Goal: Information Seeking & Learning: Learn about a topic

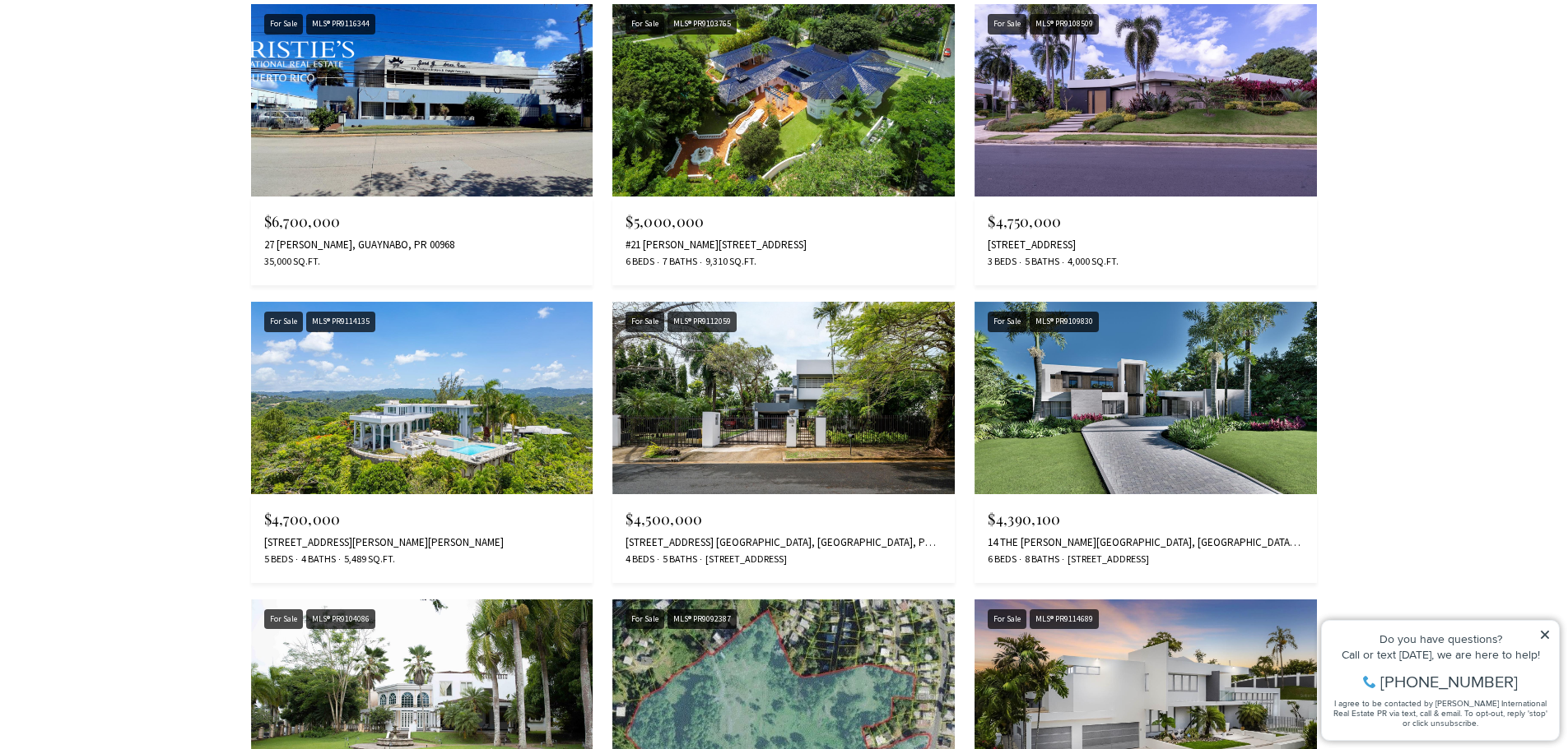
scroll to position [1207, 0]
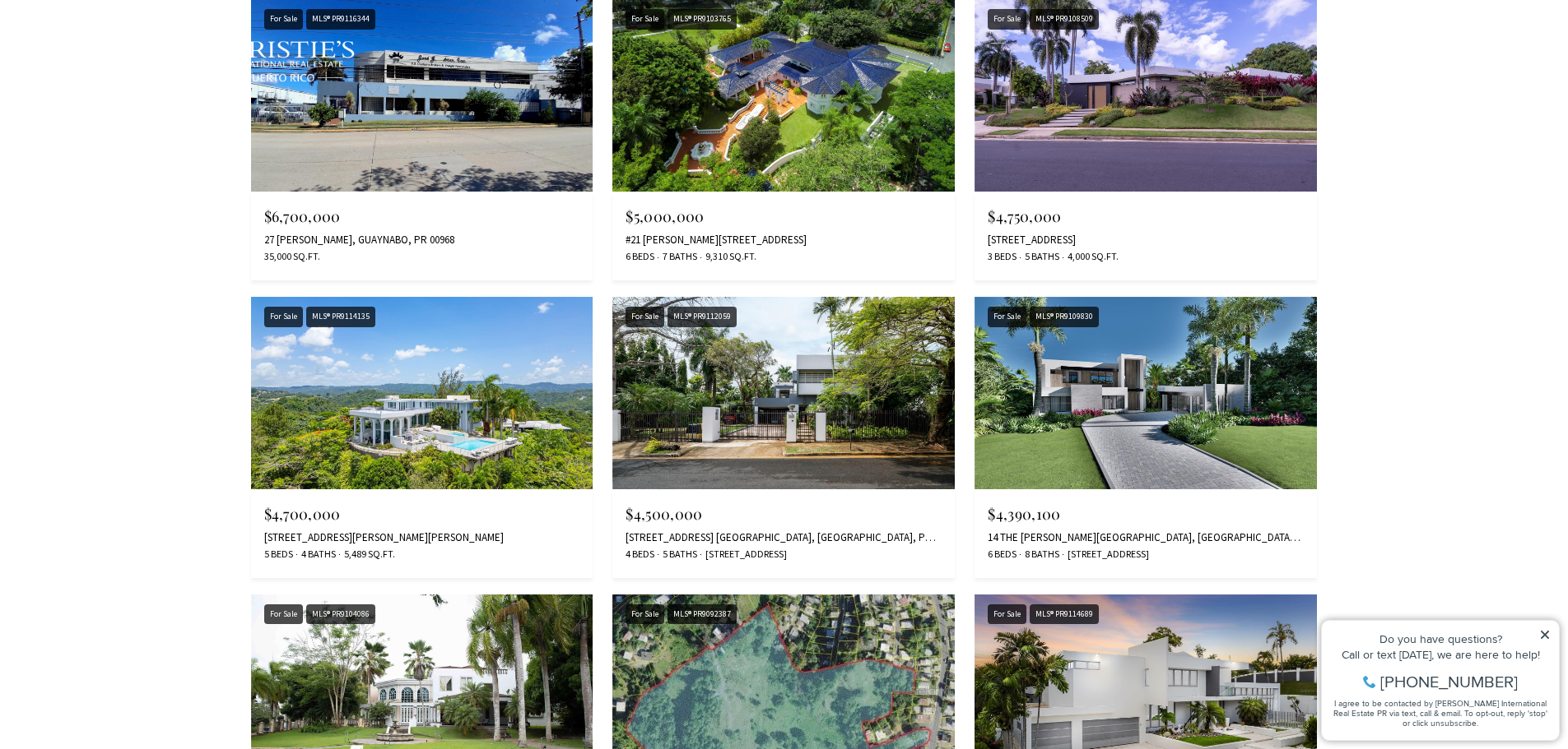
type input "**********"
type input "*********"
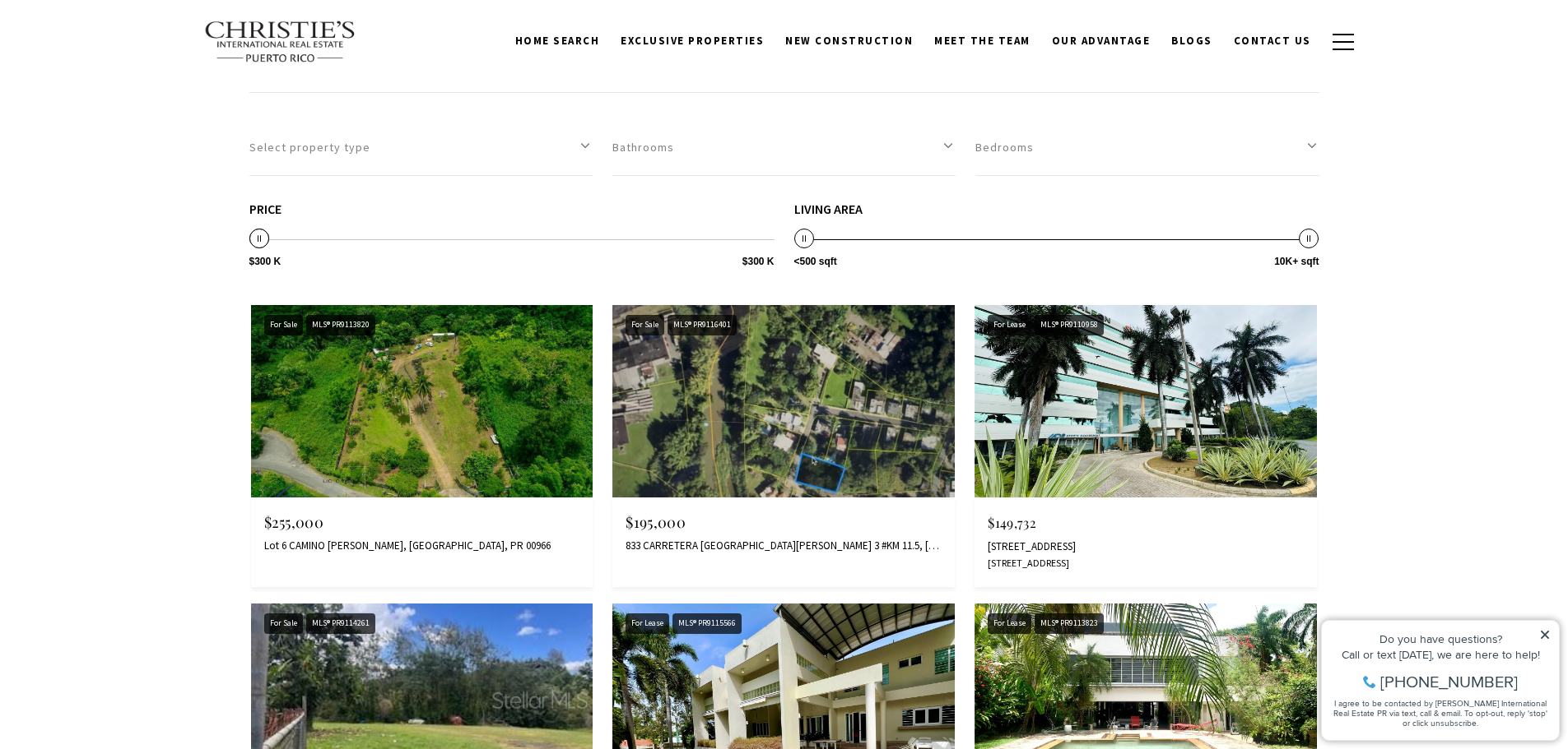
scroll to position [905, 0]
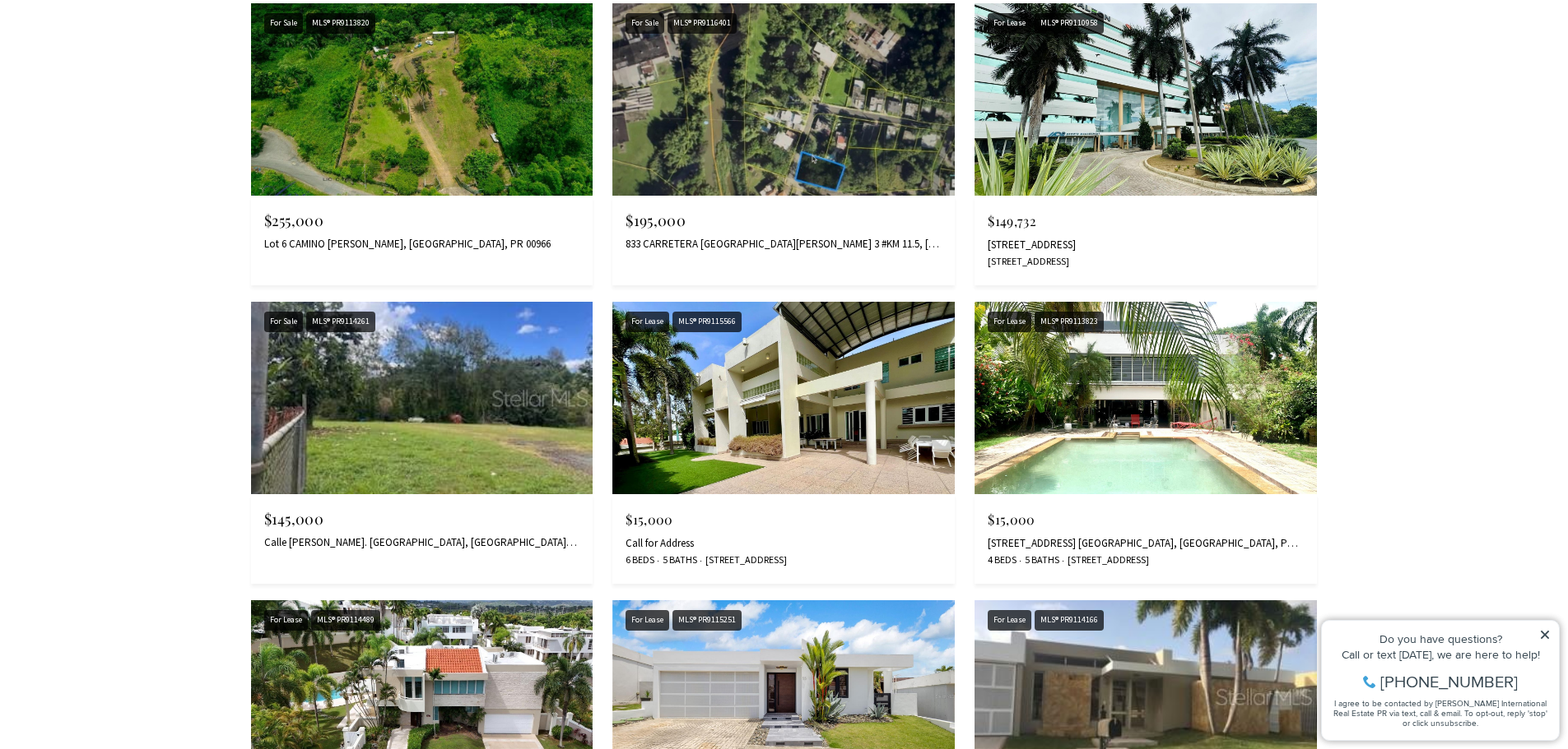
click at [1106, 373] on img at bounding box center [1145, 397] width 342 height 192
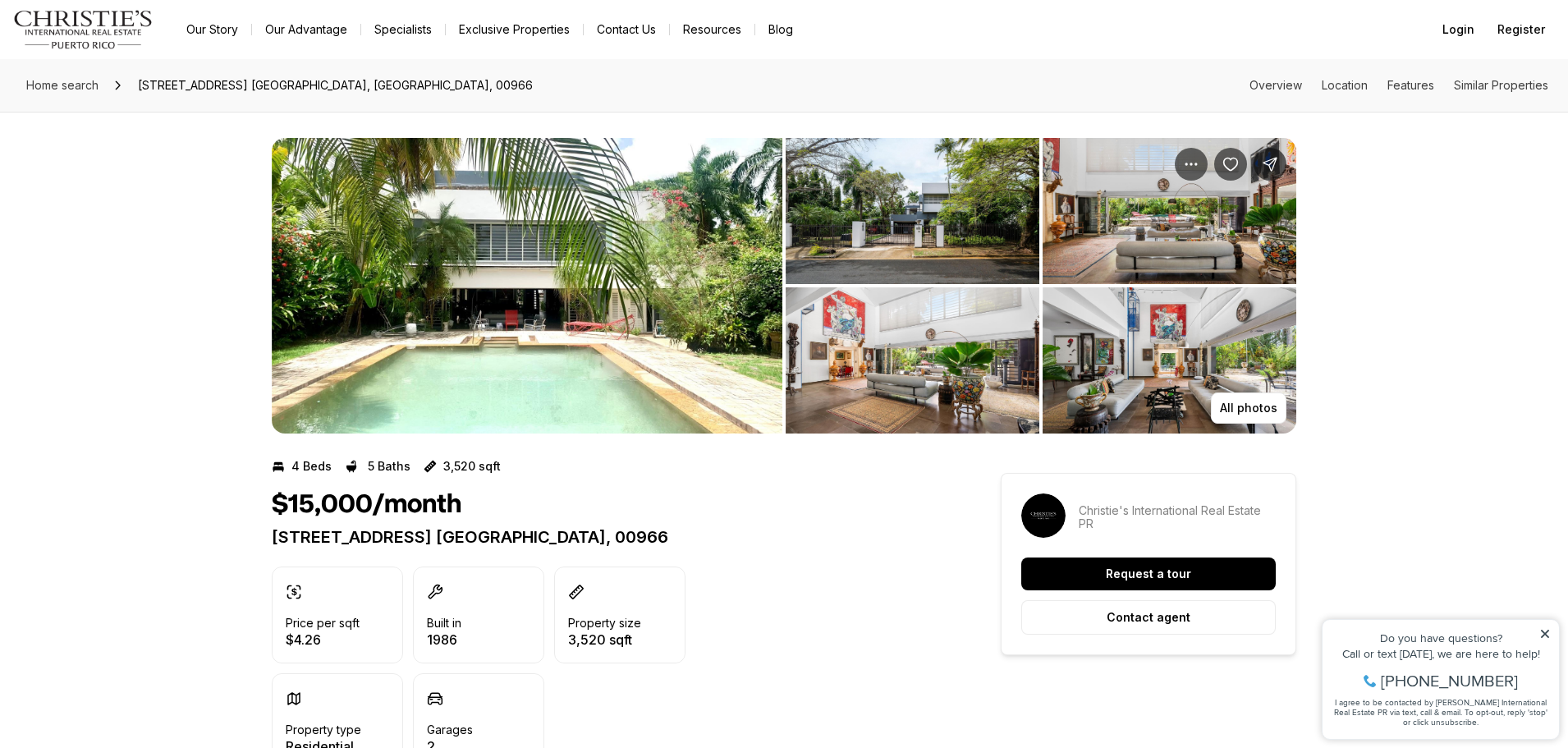
click at [525, 385] on img "View image gallery" at bounding box center [526, 286] width 510 height 296
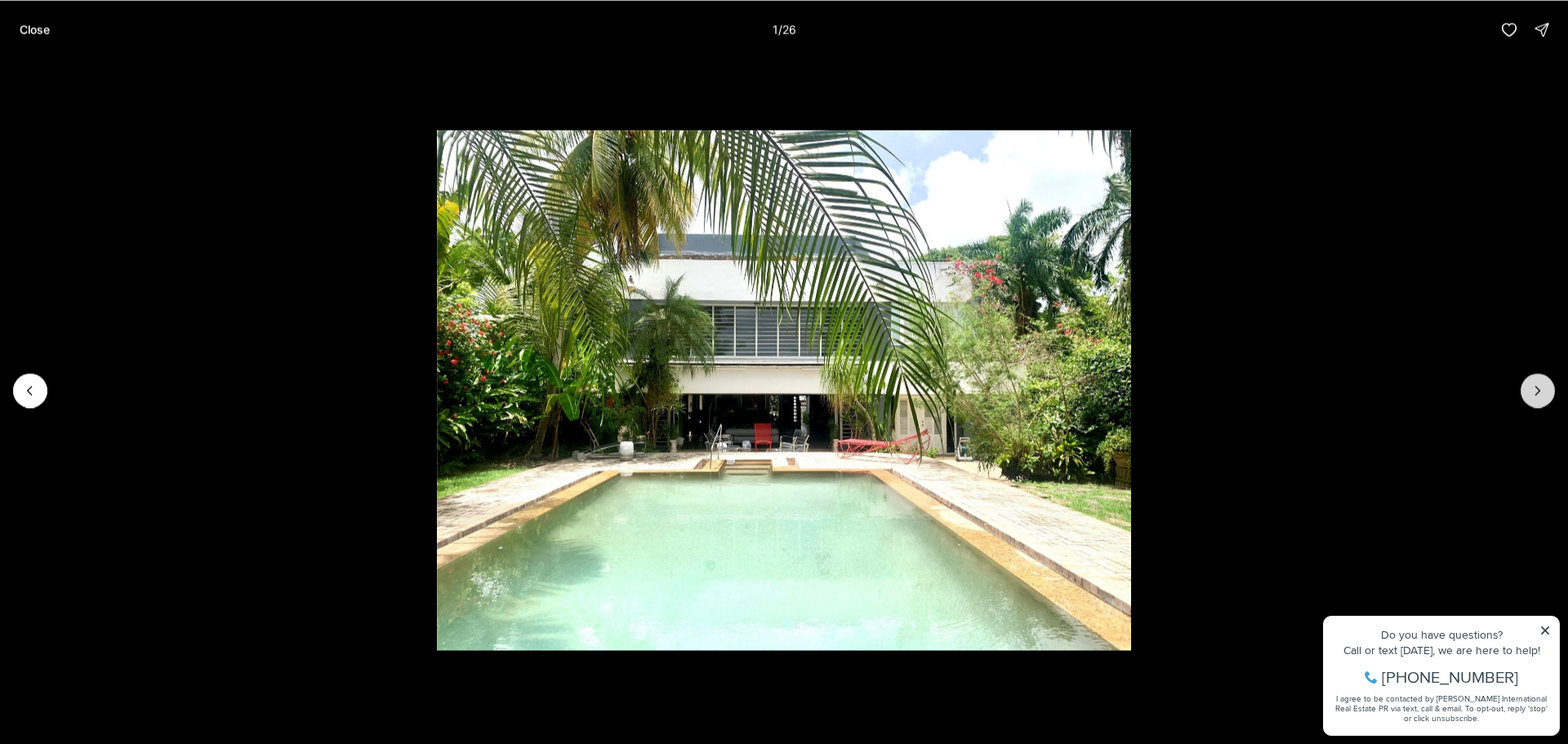
click at [1542, 389] on icon "Next slide" at bounding box center [1538, 390] width 17 height 17
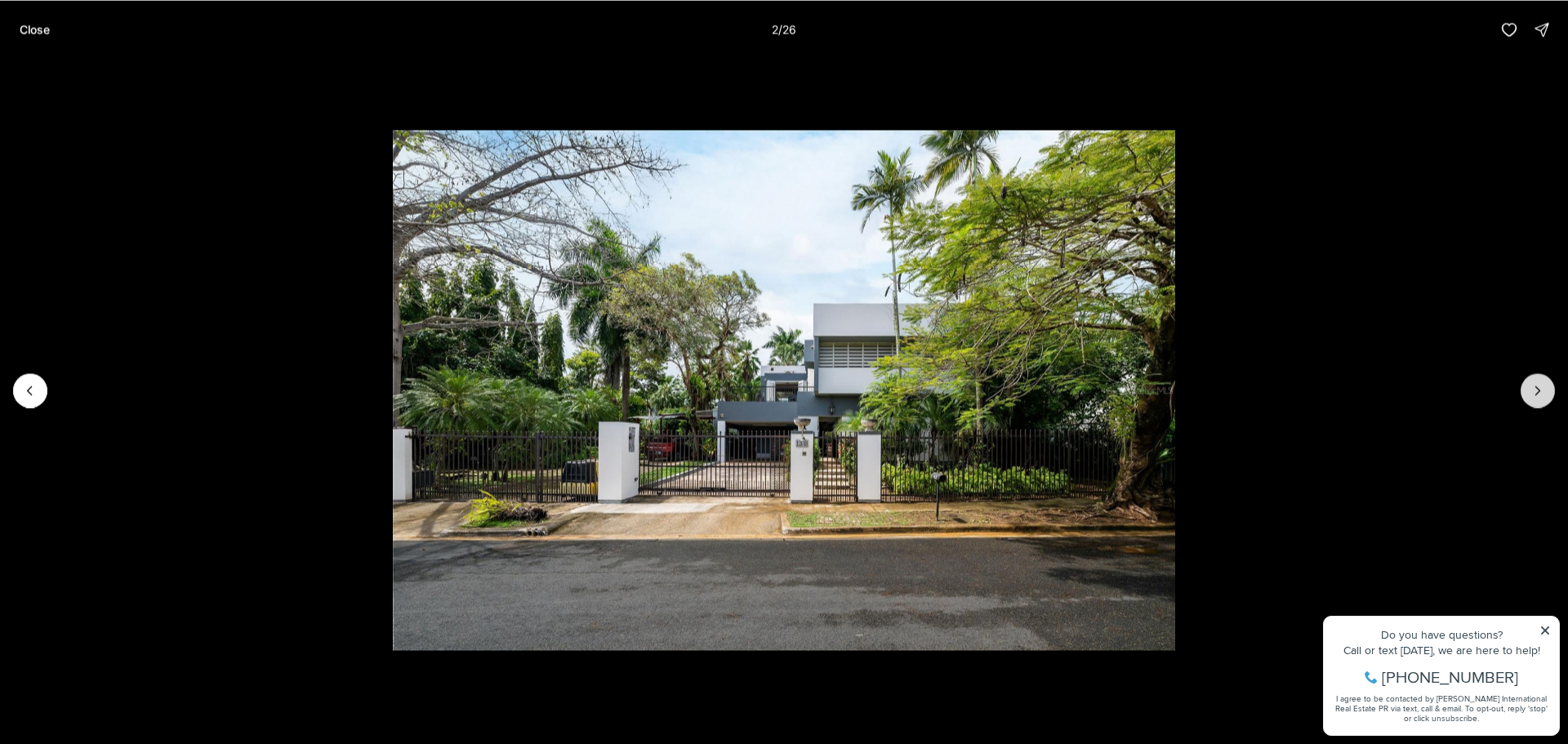
click at [1542, 389] on icon "Next slide" at bounding box center [1538, 390] width 17 height 17
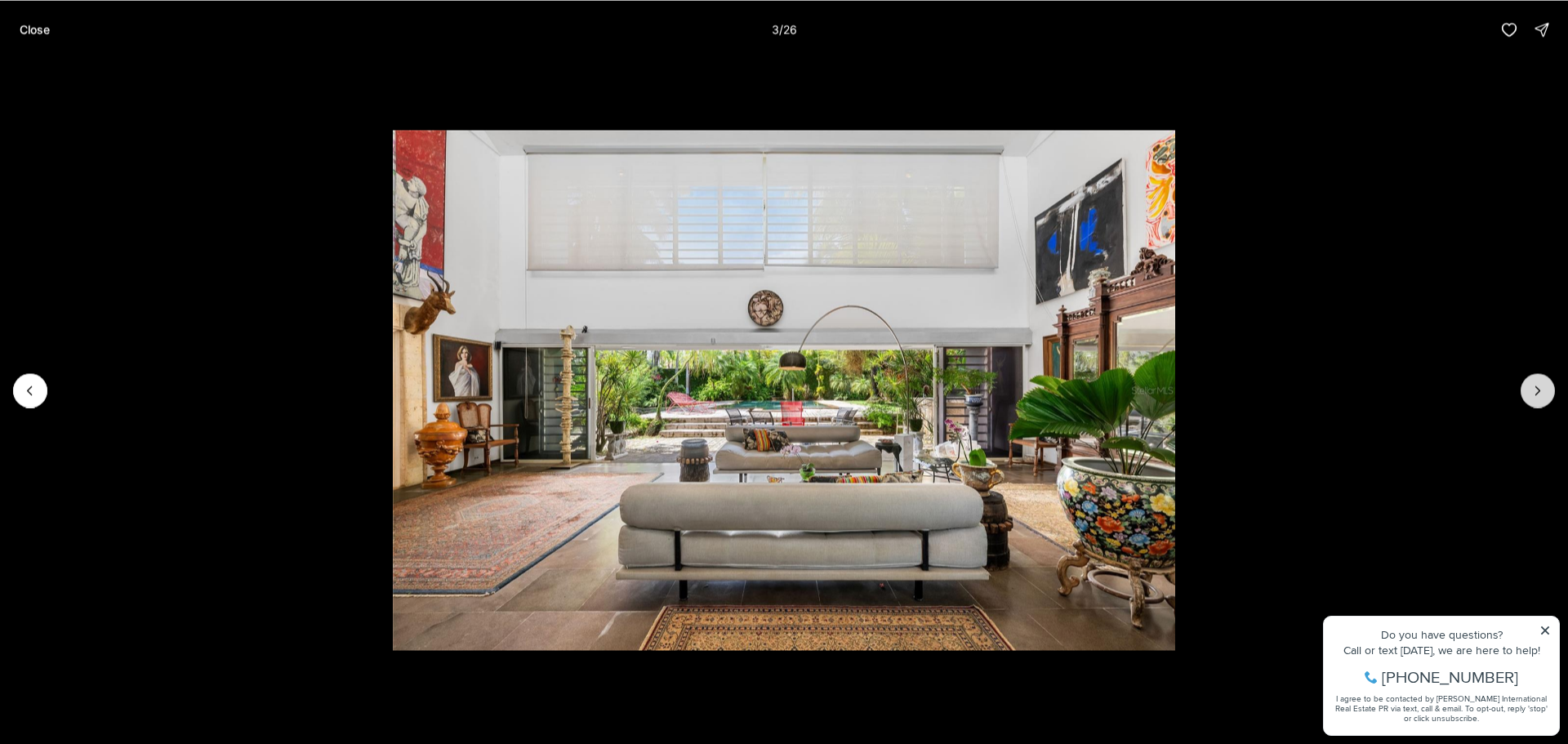
click at [1542, 389] on icon "Next slide" at bounding box center [1538, 390] width 17 height 17
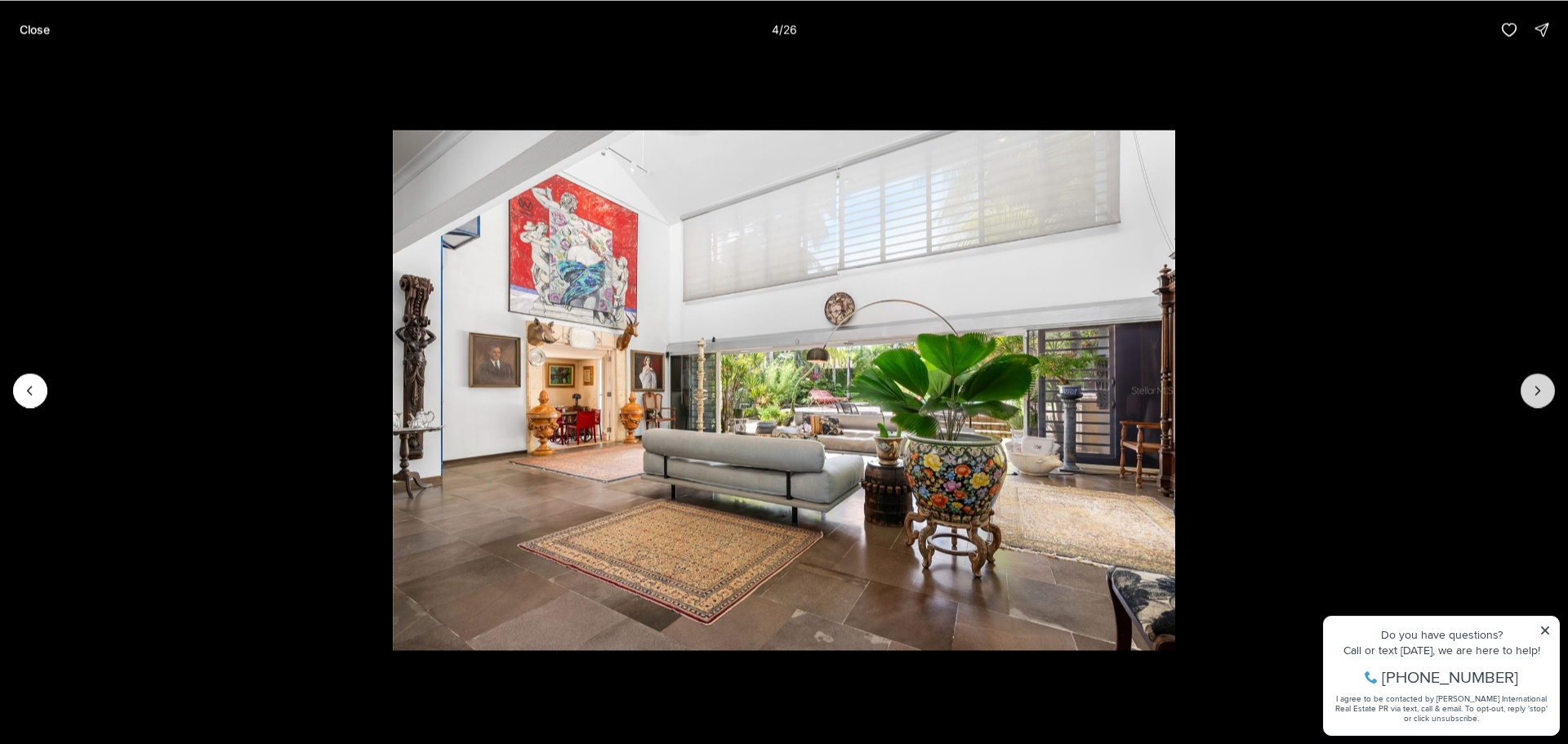
click at [1542, 389] on icon "Next slide" at bounding box center [1538, 390] width 17 height 17
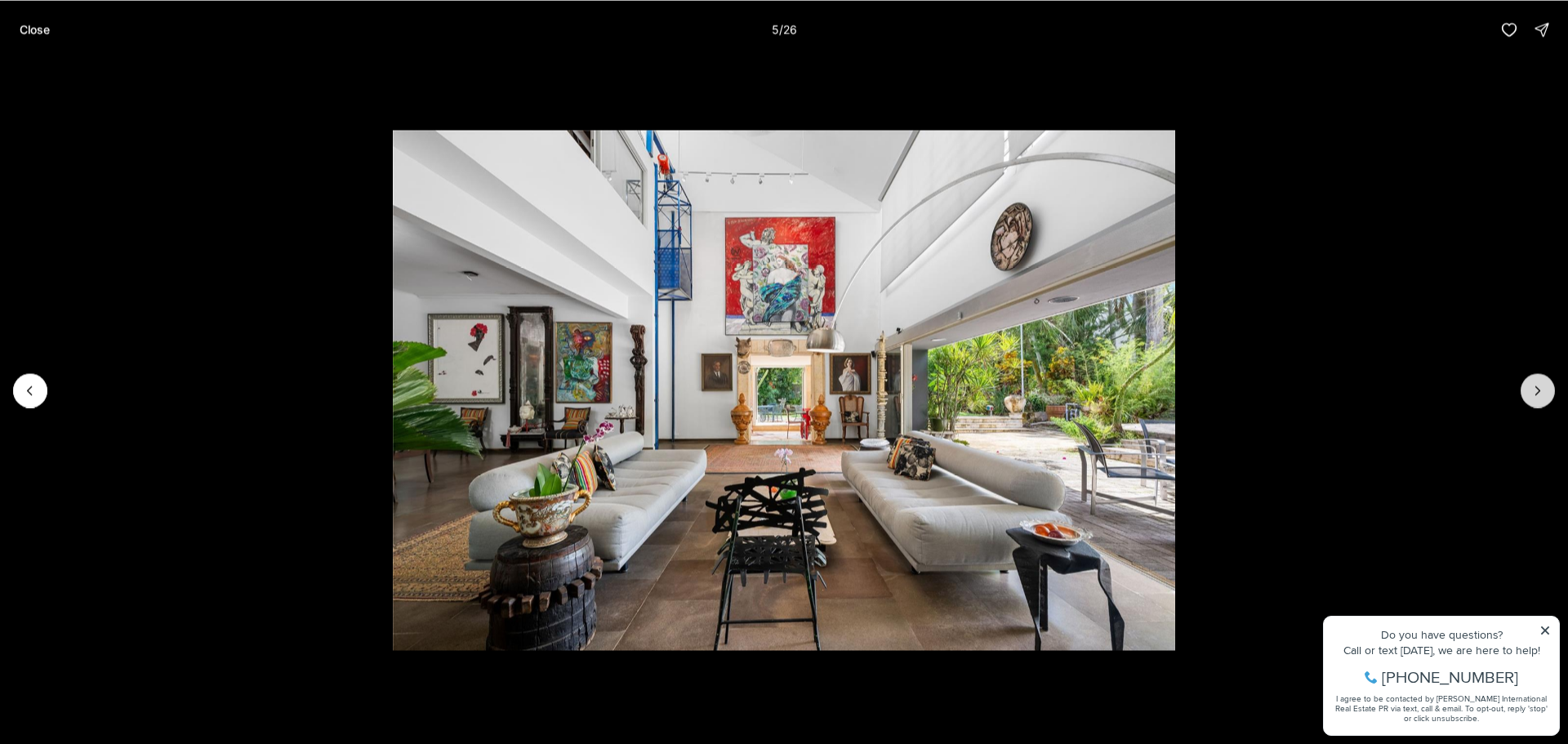
click at [1542, 389] on icon "Next slide" at bounding box center [1538, 390] width 17 height 17
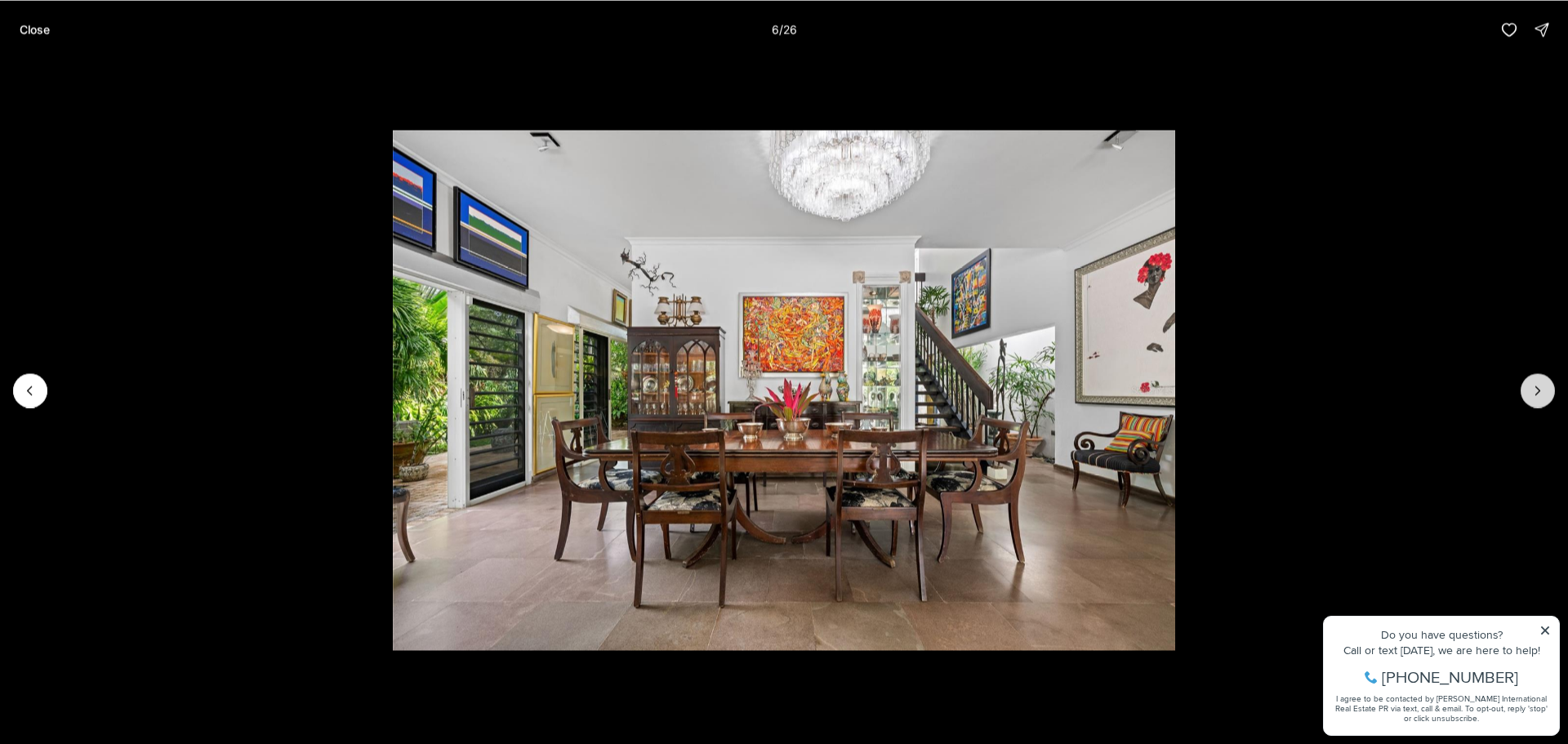
click at [1542, 389] on icon "Next slide" at bounding box center [1538, 390] width 17 height 17
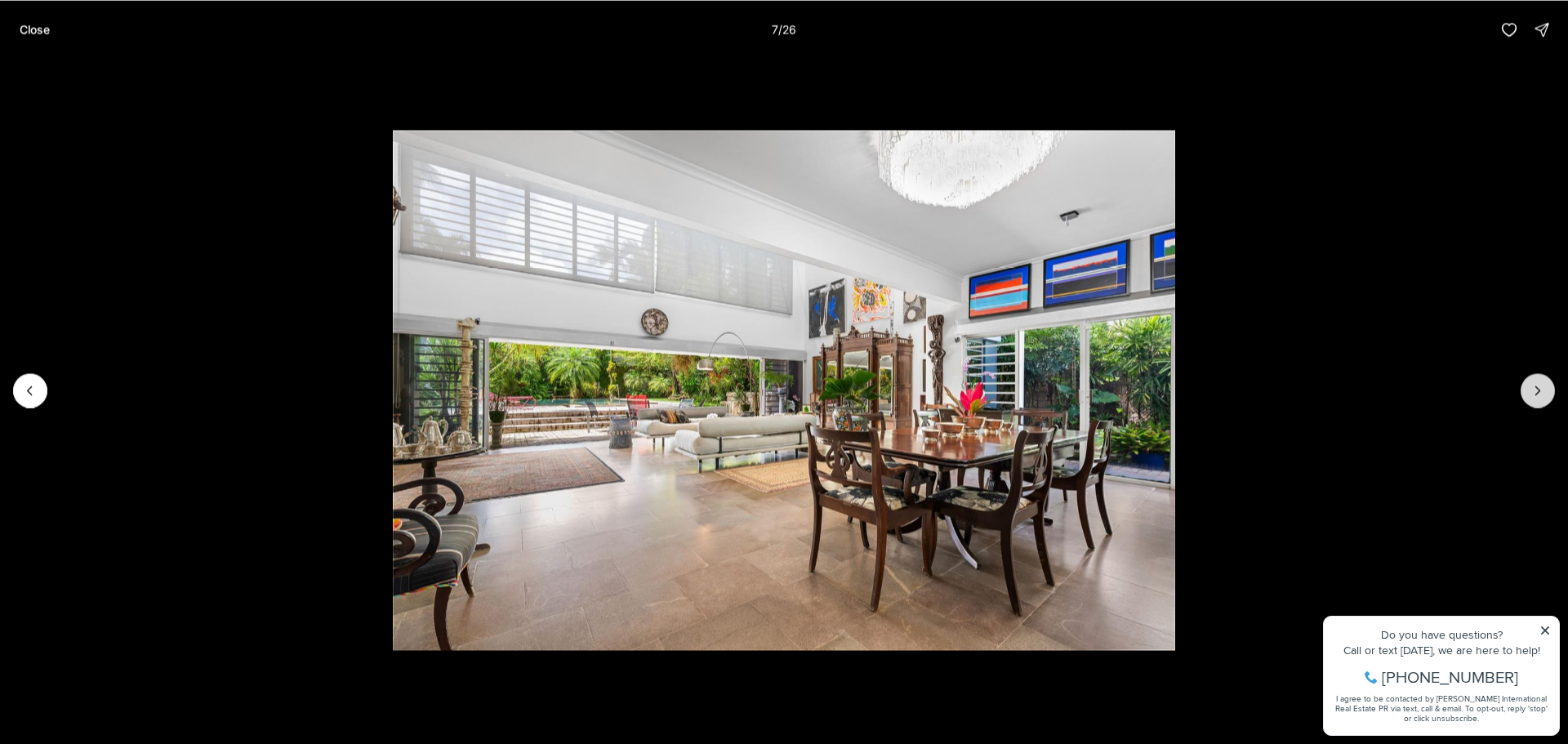
click at [1542, 389] on icon "Next slide" at bounding box center [1538, 390] width 17 height 17
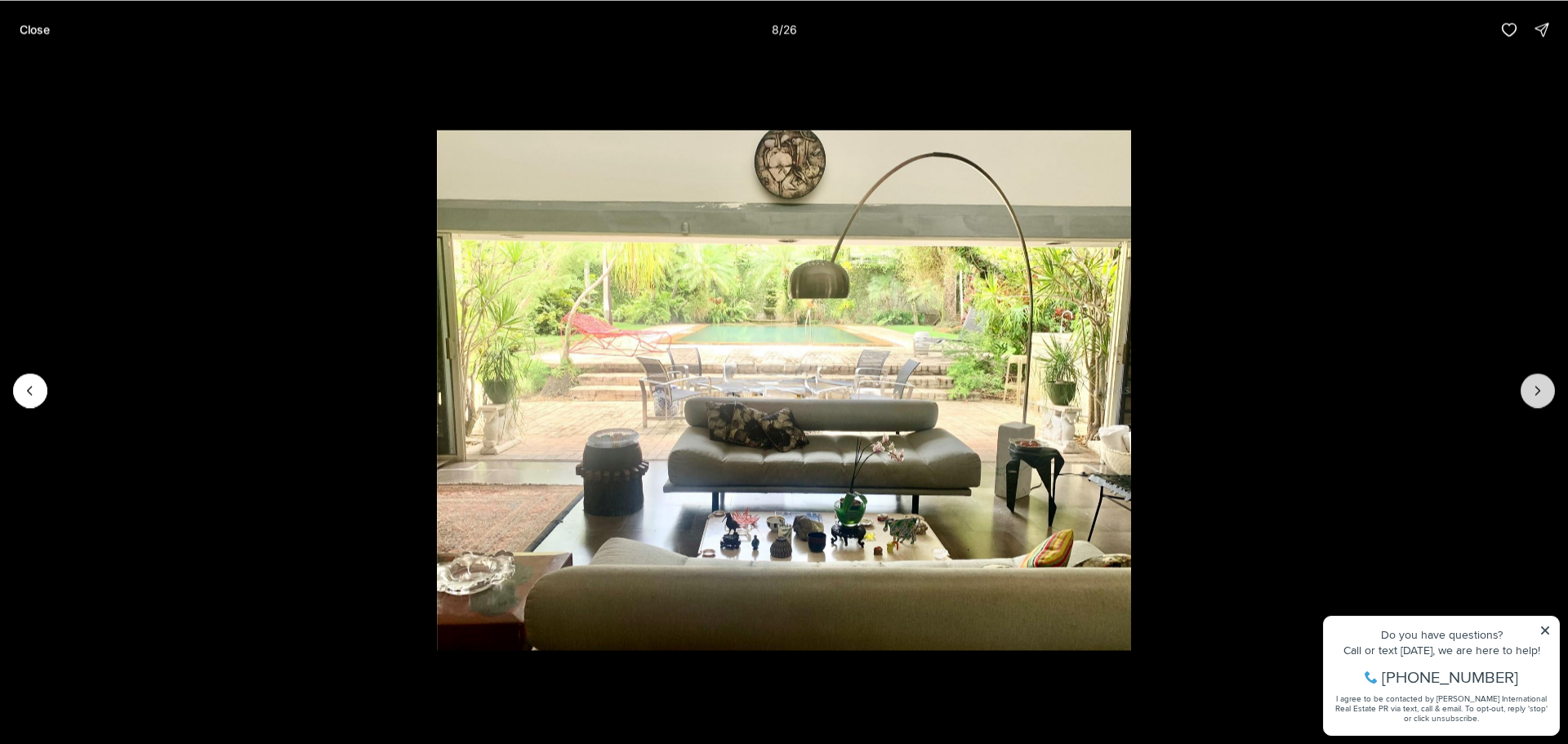
click at [1542, 389] on icon "Next slide" at bounding box center [1538, 390] width 17 height 17
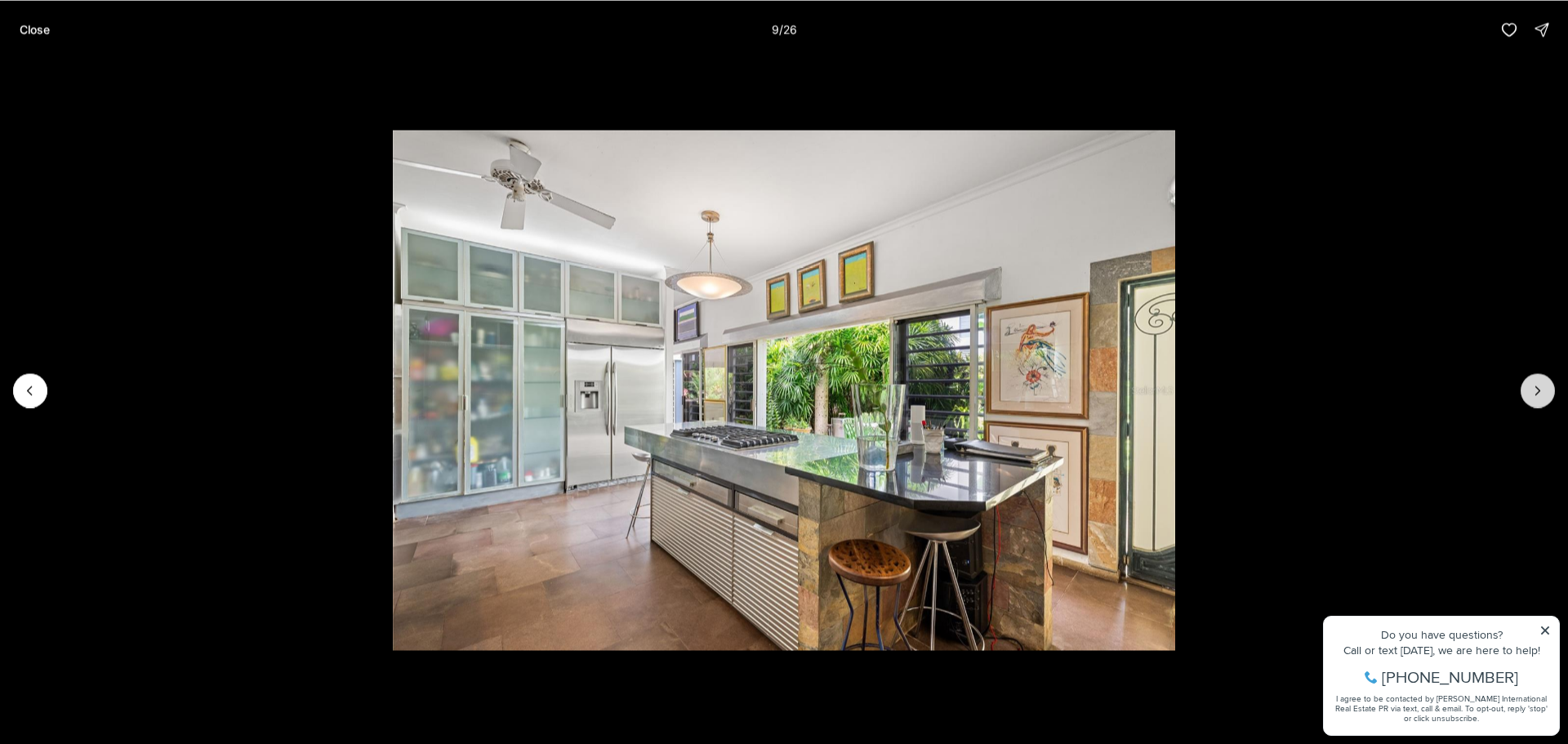
click at [1535, 394] on icon "Next slide" at bounding box center [1538, 390] width 17 height 17
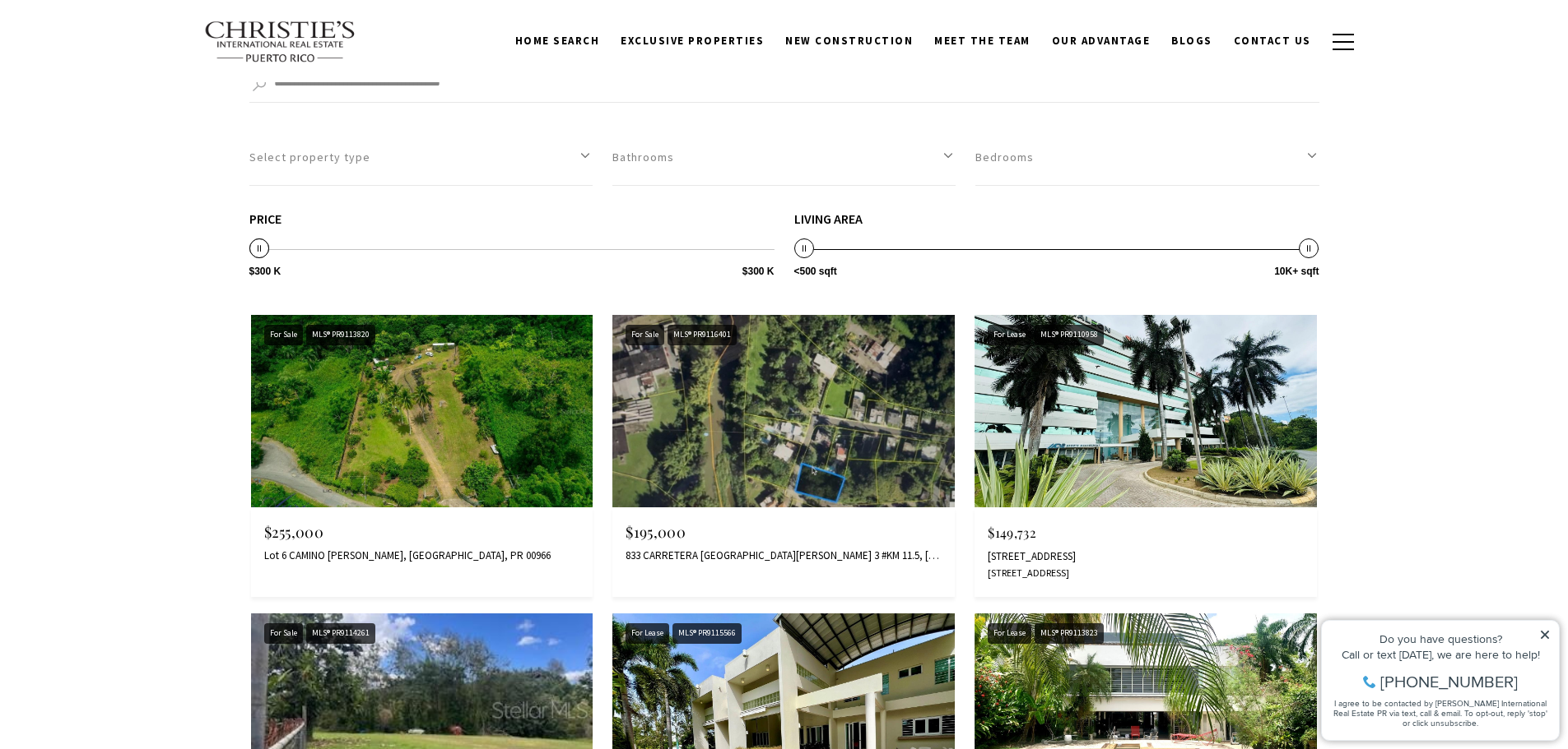
scroll to position [302, 0]
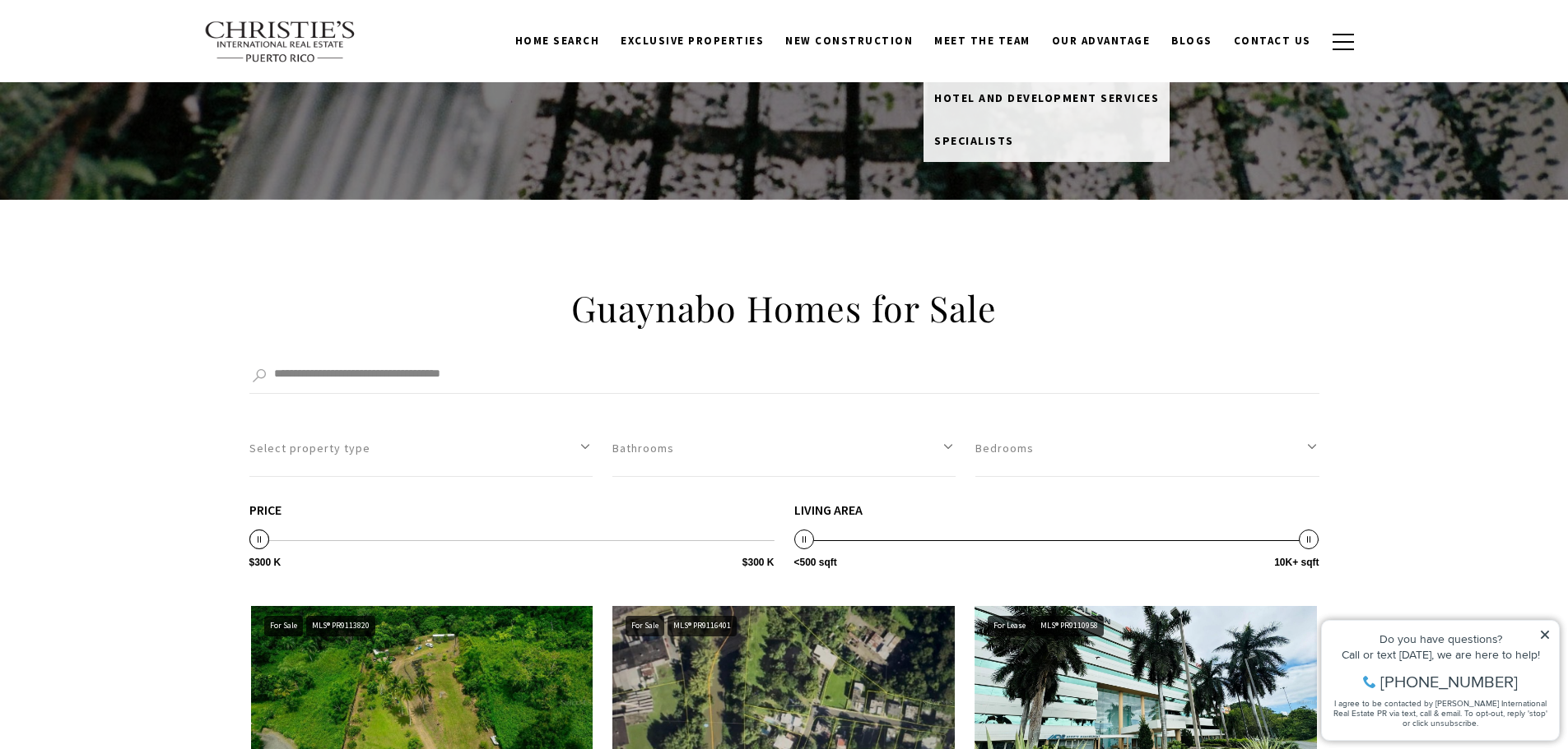
click at [999, 35] on link "Meet the Team" at bounding box center [982, 41] width 118 height 32
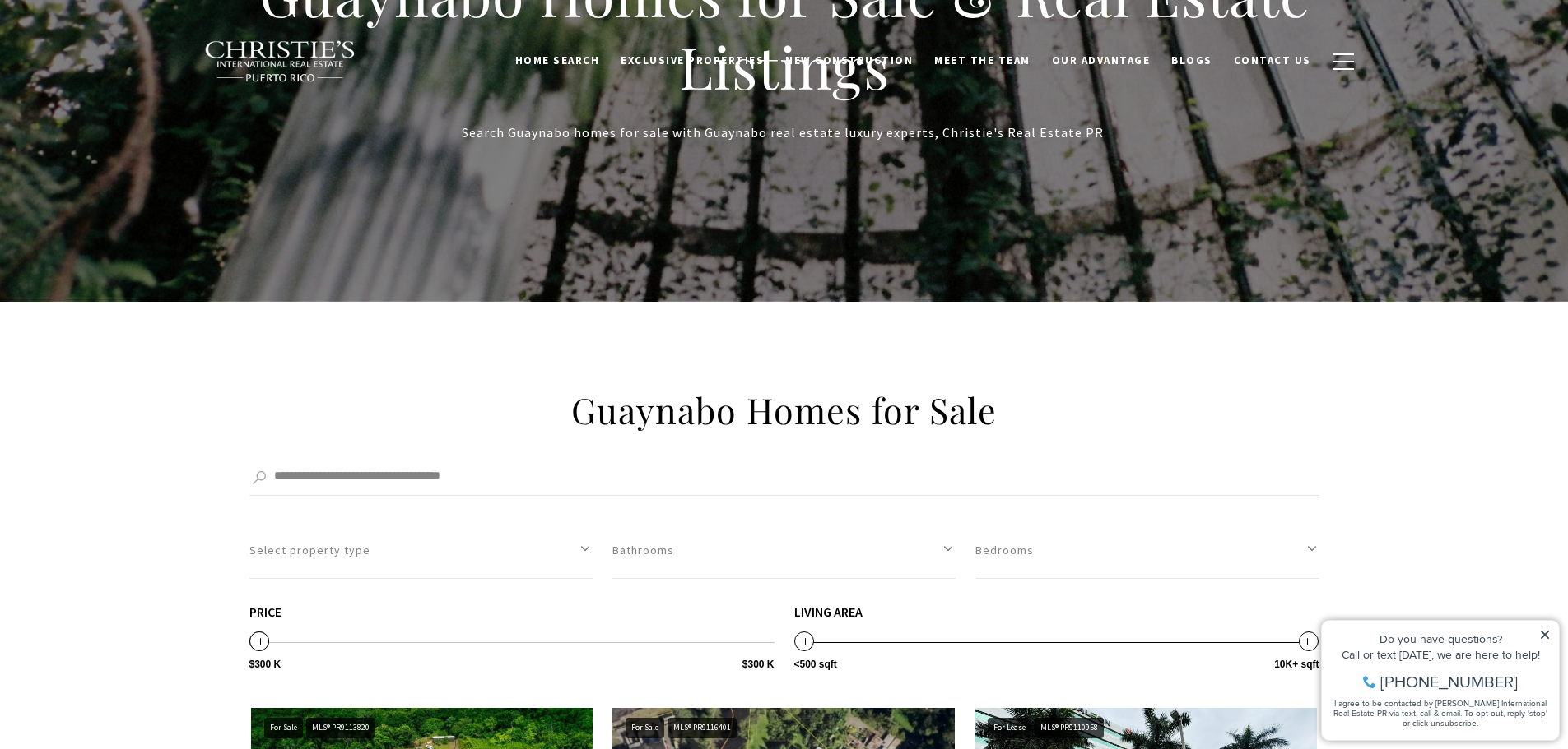
scroll to position [0, 0]
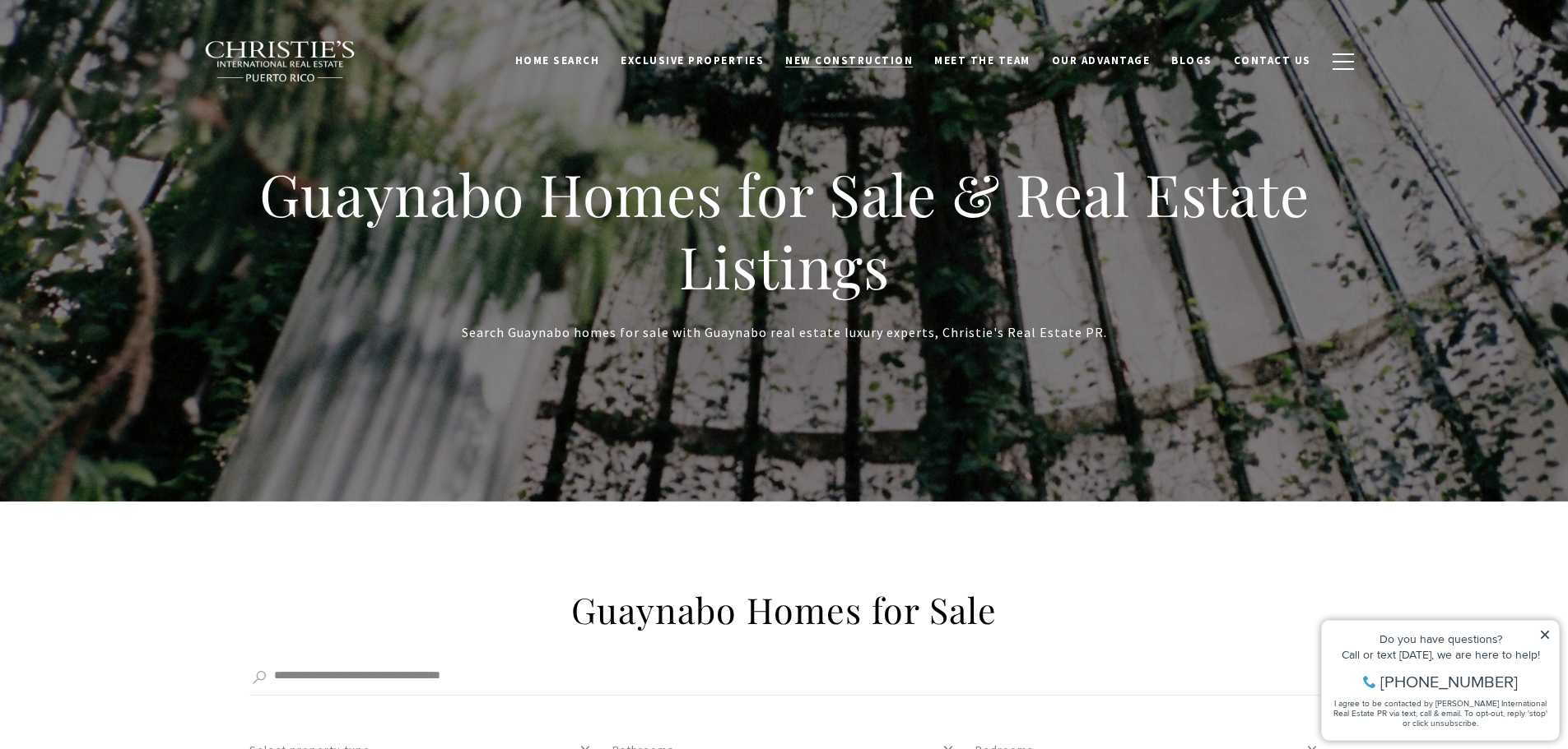
click at [864, 54] on span "New Construction" at bounding box center [848, 61] width 127 height 14
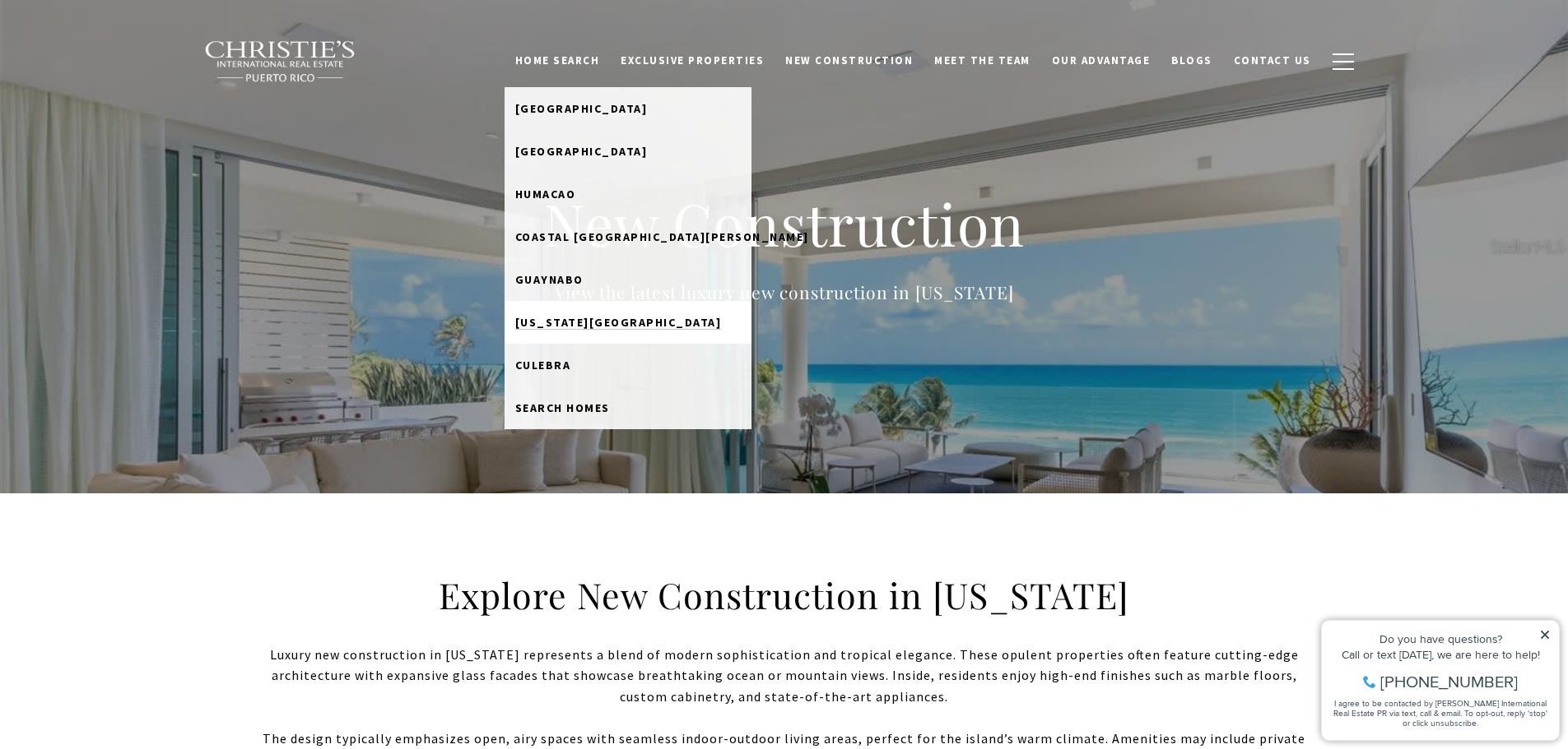
click at [607, 323] on span "[US_STATE][GEOGRAPHIC_DATA]" at bounding box center [618, 322] width 206 height 15
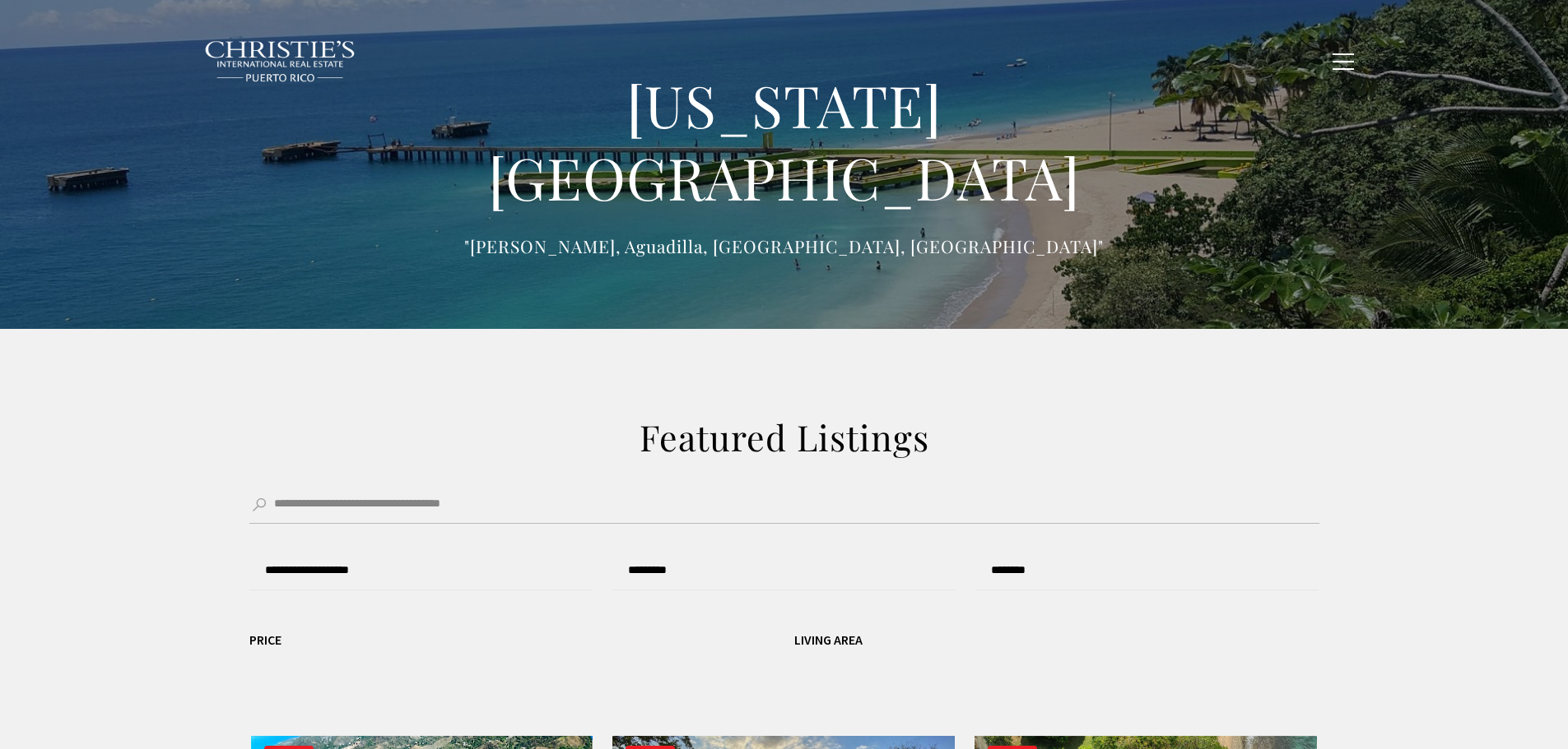
type input "**********"
type input "*********"
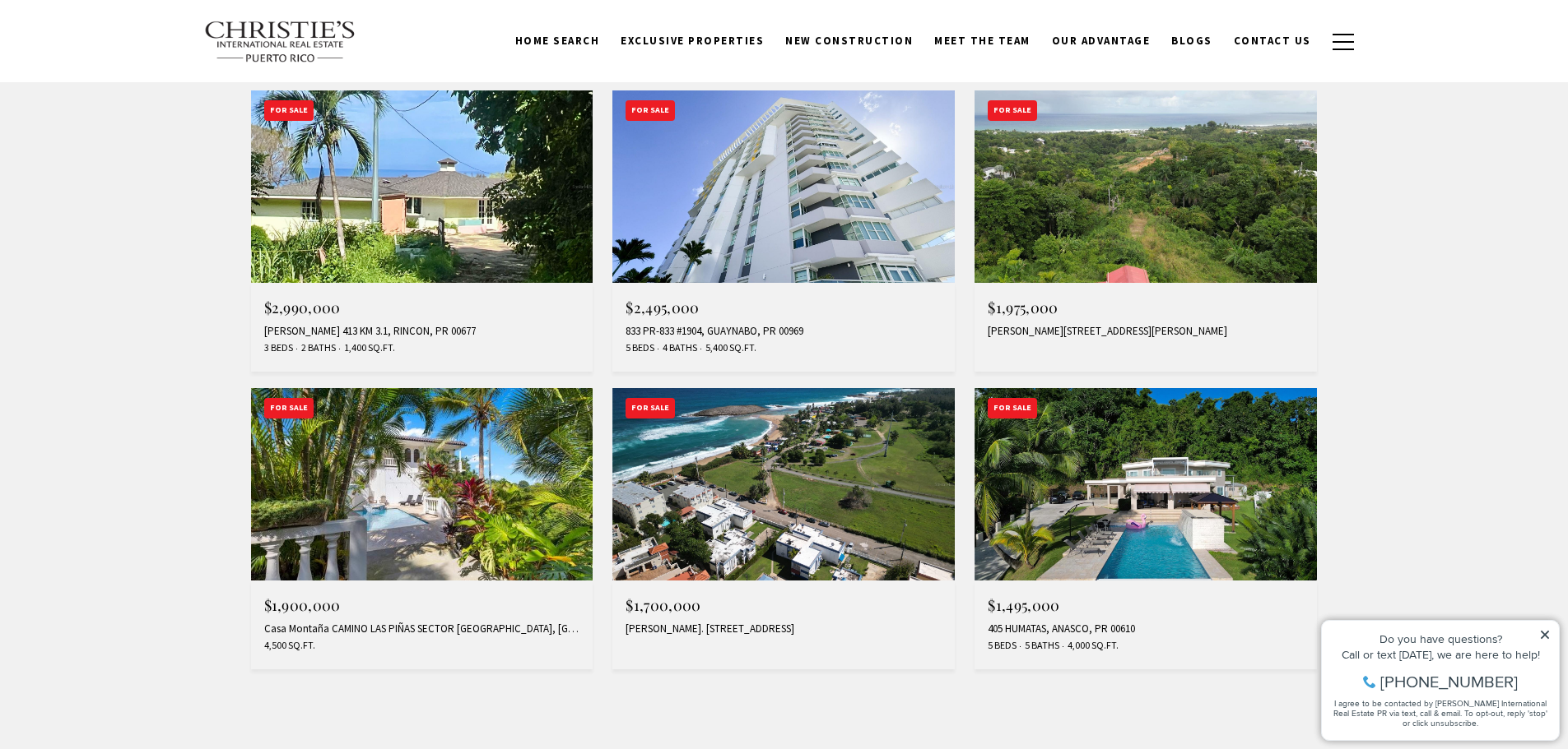
scroll to position [1207, 0]
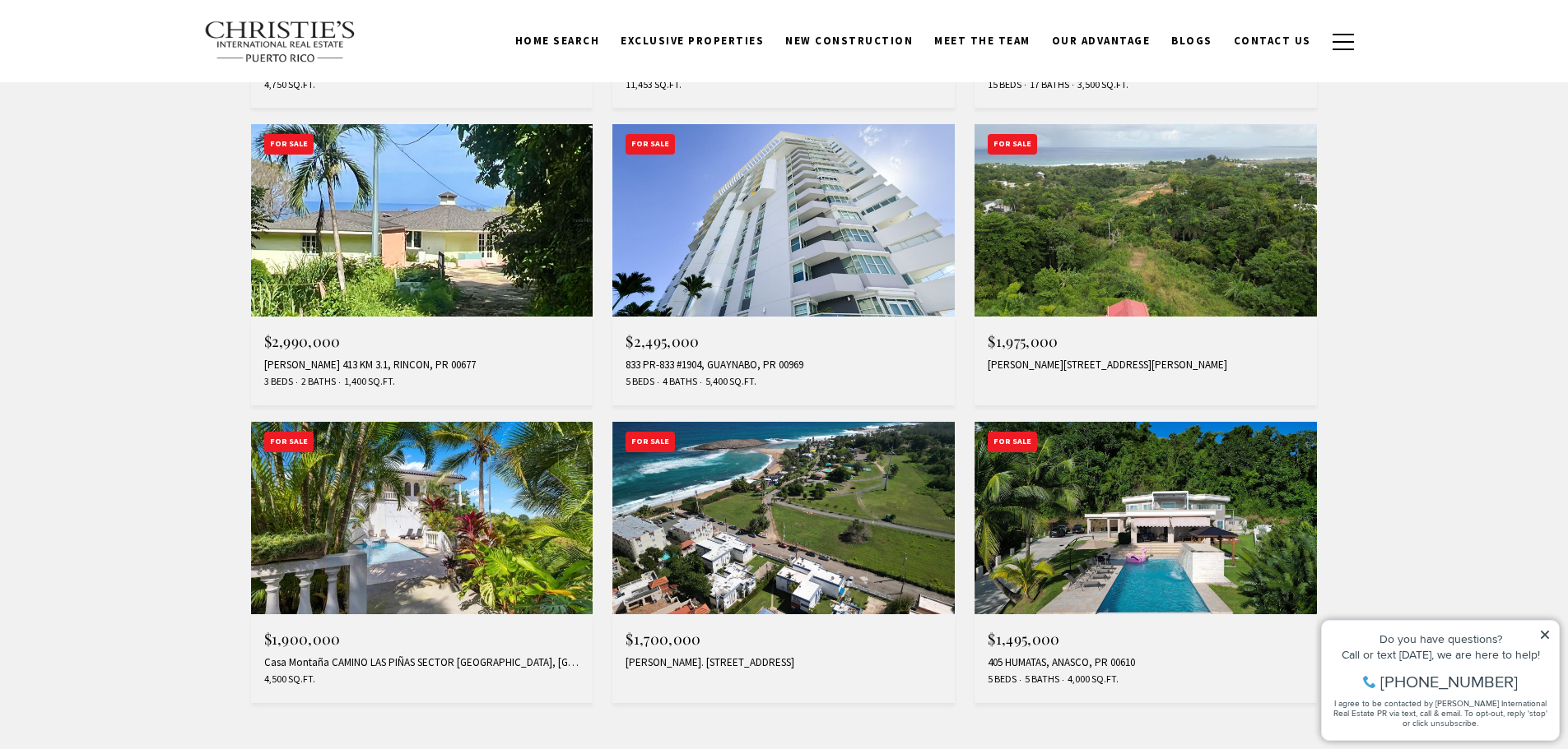
click at [751, 265] on img at bounding box center [784, 220] width 342 height 192
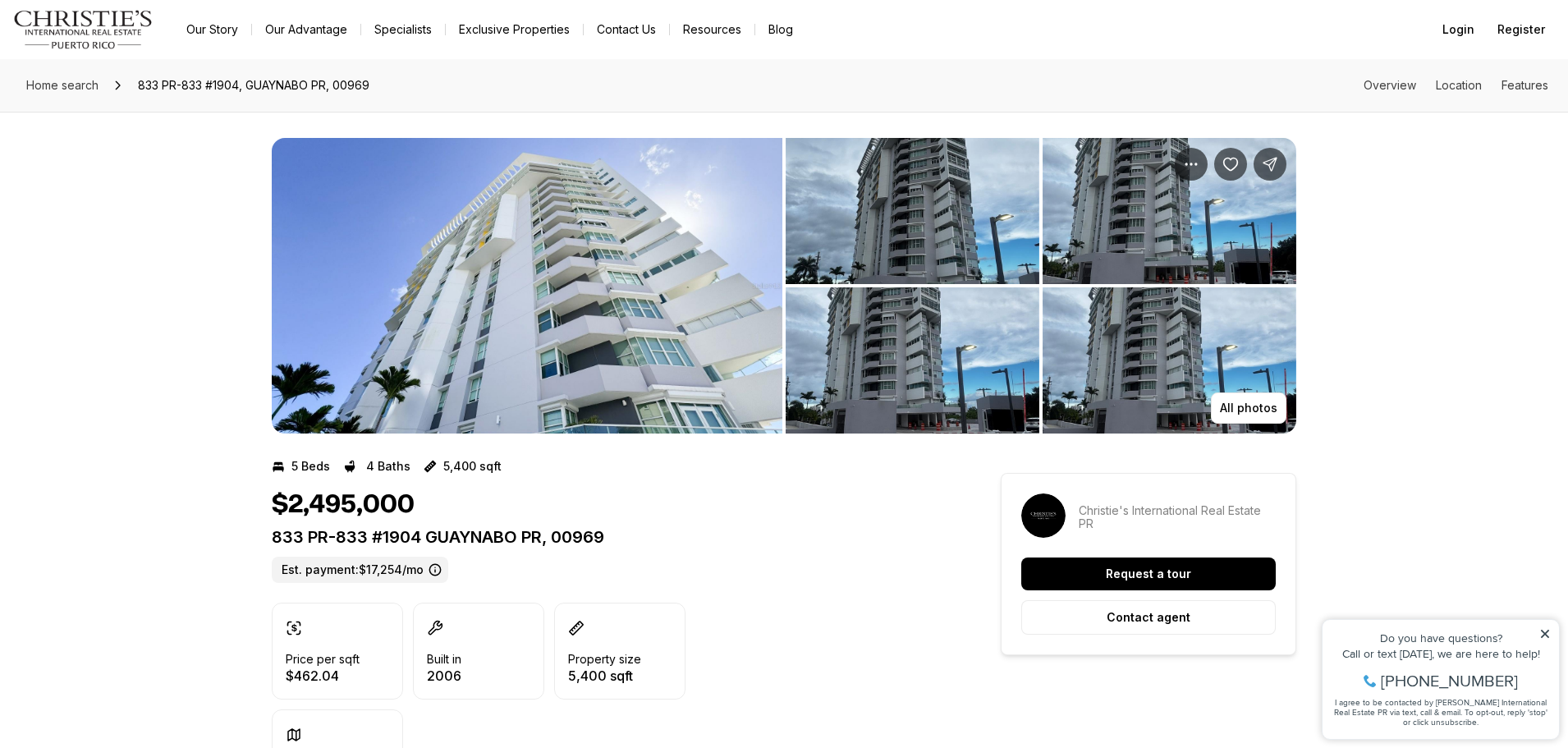
click at [868, 233] on img "View image gallery" at bounding box center [913, 211] width 254 height 146
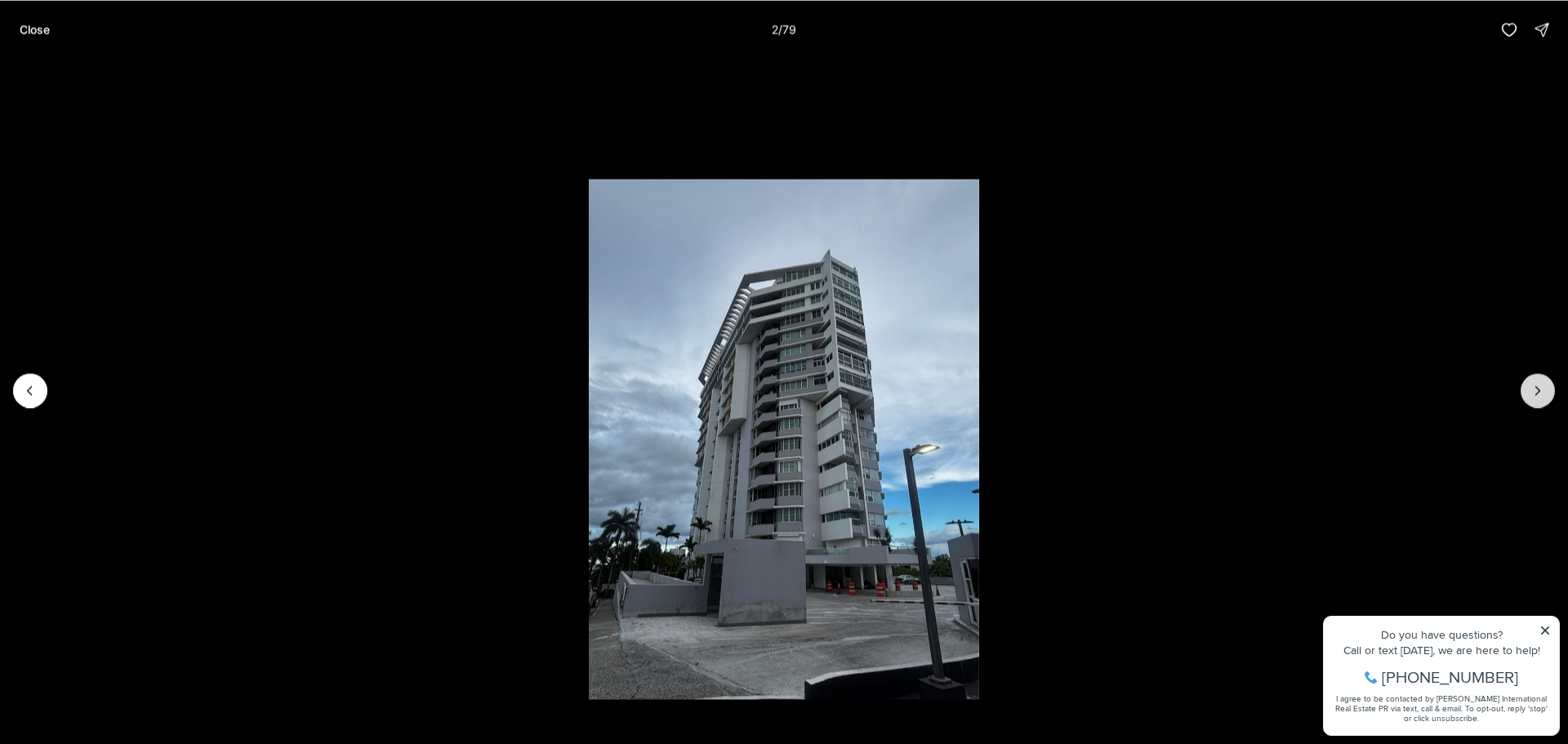
click at [1535, 388] on icon "Next slide" at bounding box center [1538, 390] width 17 height 17
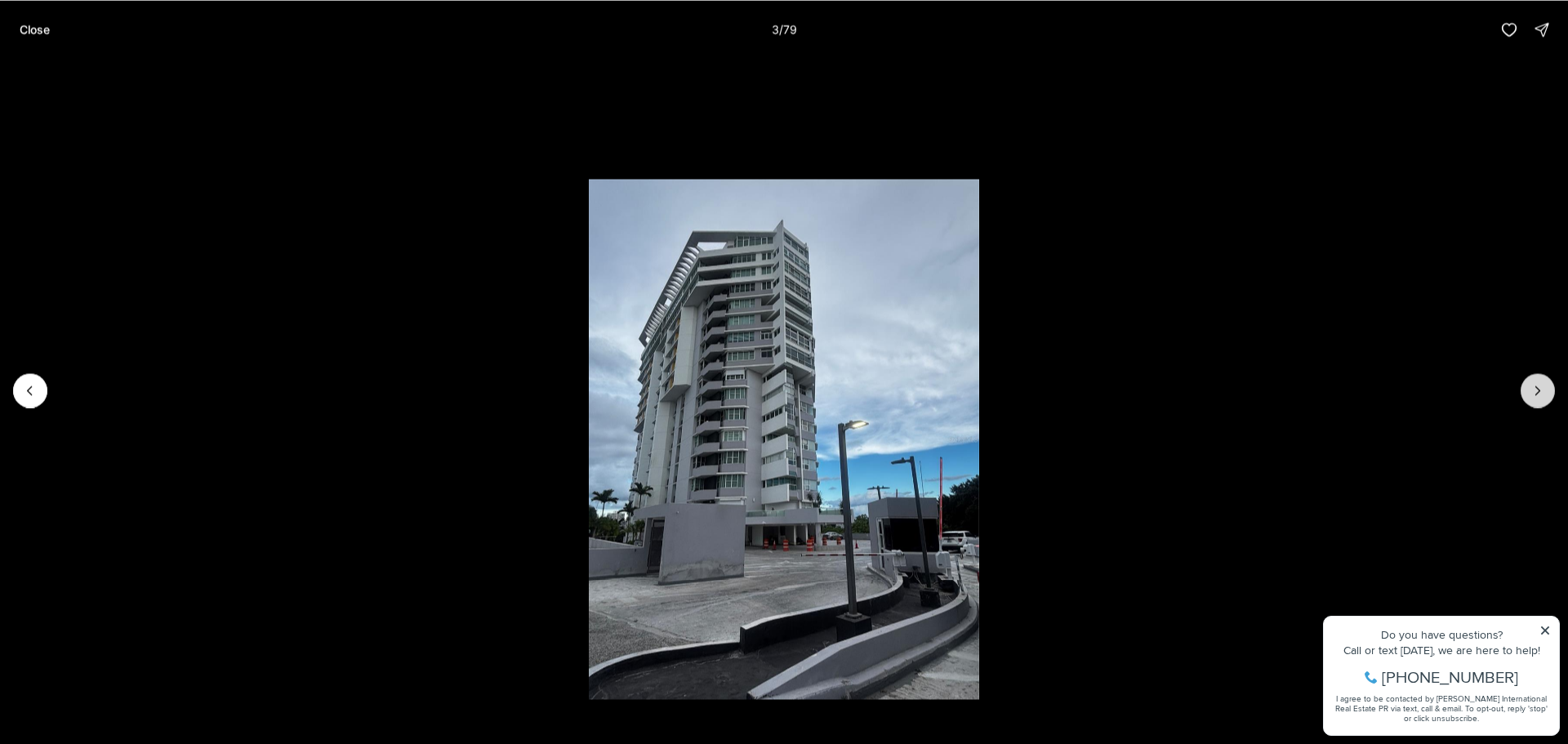
click at [1535, 388] on icon "Next slide" at bounding box center [1538, 390] width 17 height 17
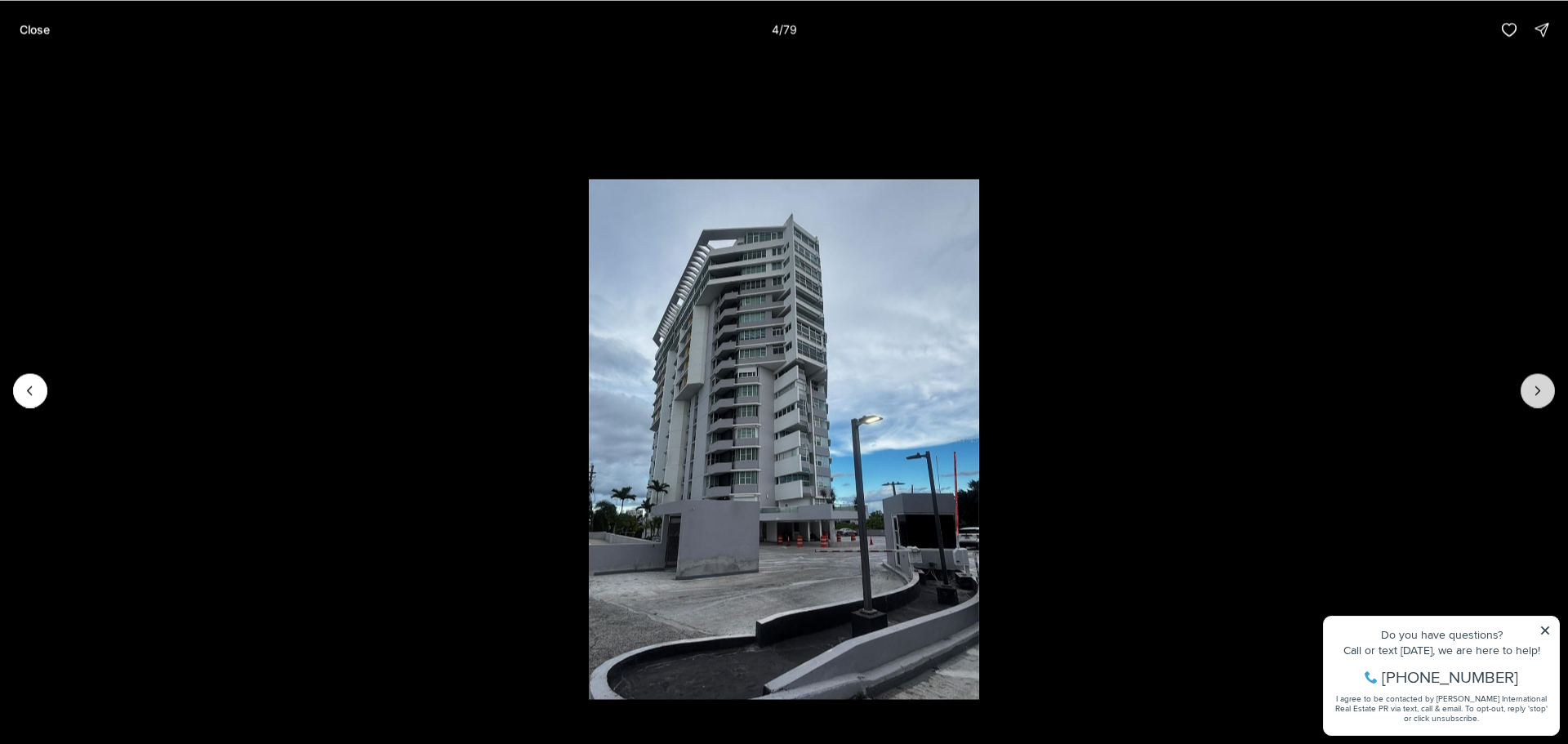
click at [1535, 388] on icon "Next slide" at bounding box center [1538, 390] width 17 height 17
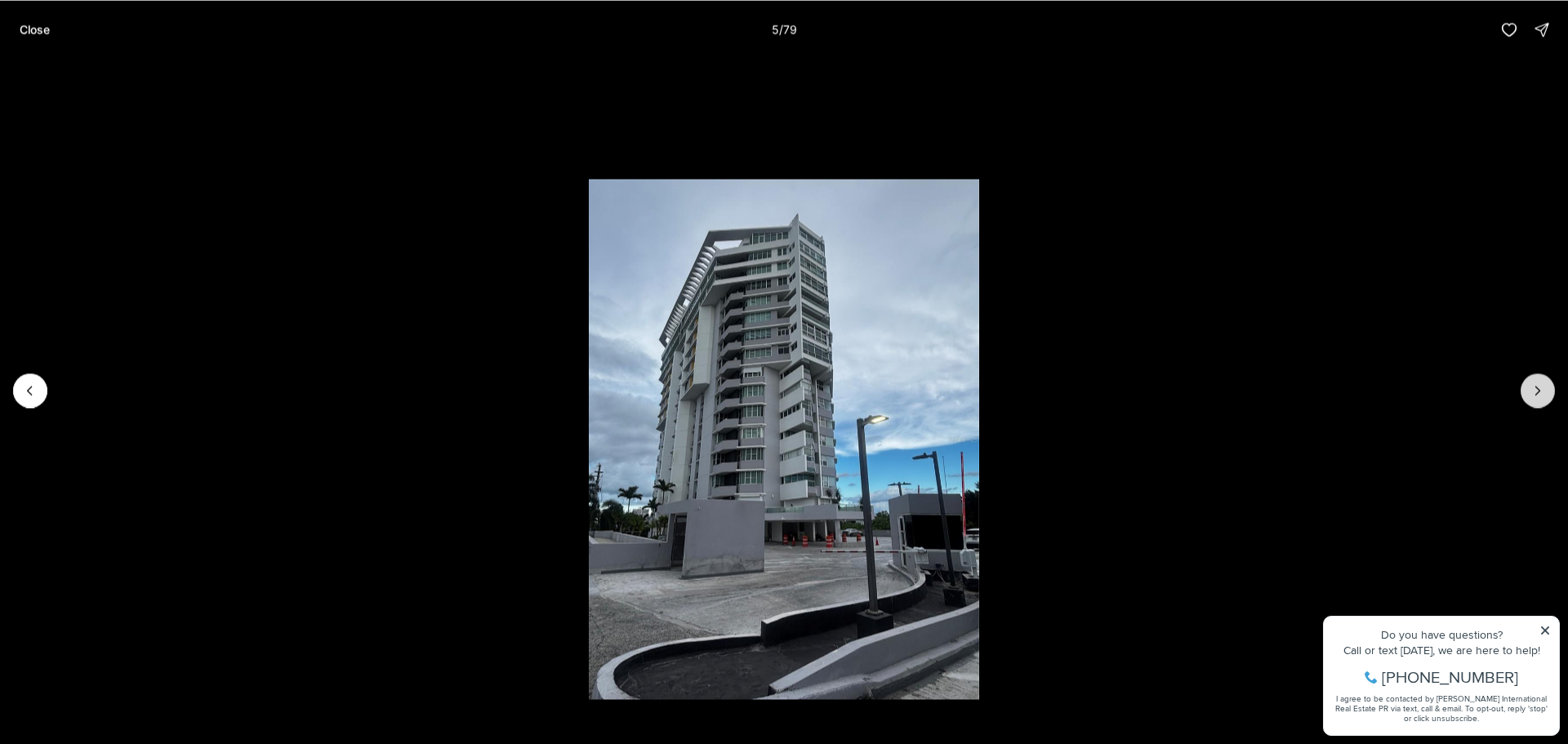
click at [1535, 388] on icon "Next slide" at bounding box center [1538, 390] width 17 height 17
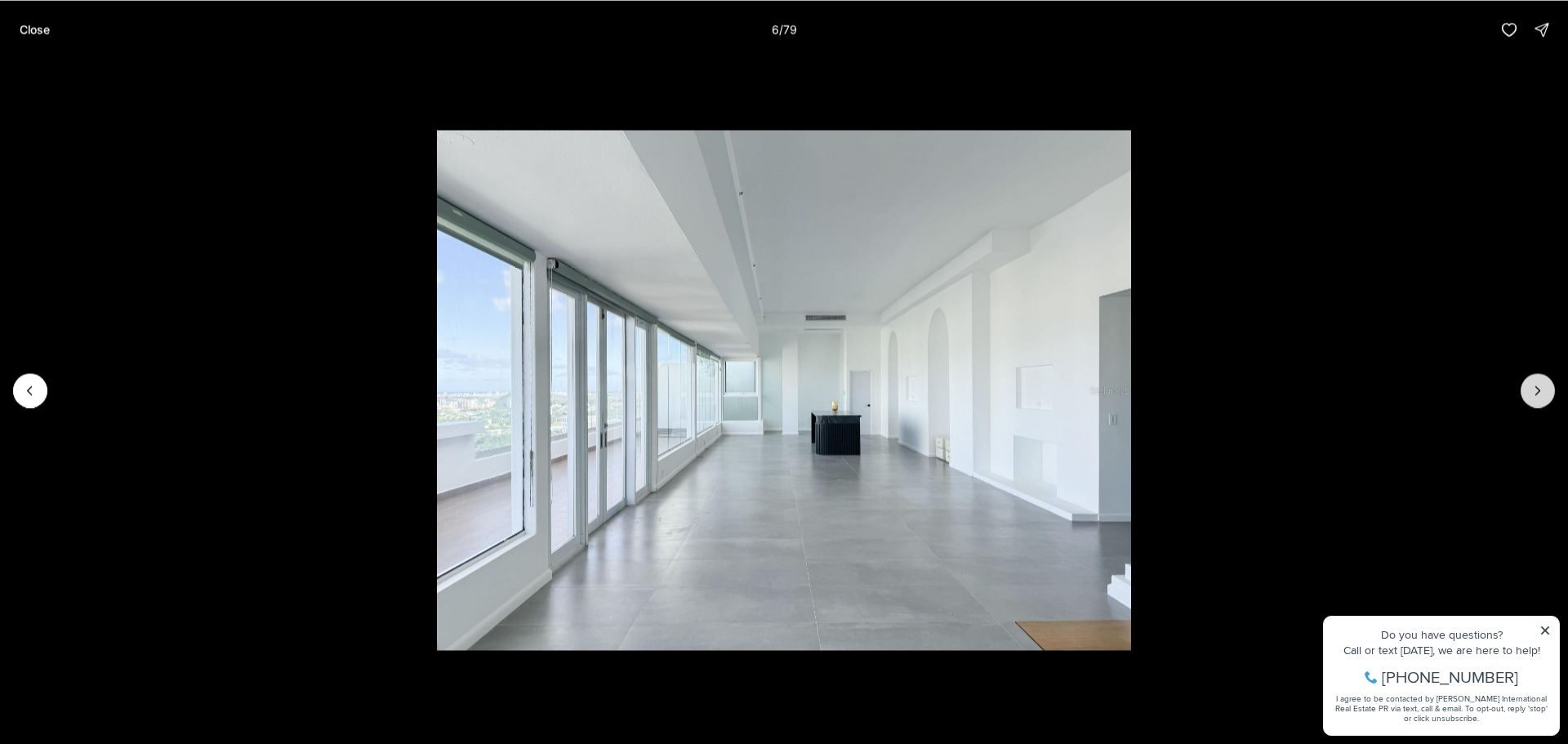
click at [1531, 388] on icon "Next slide" at bounding box center [1538, 390] width 17 height 17
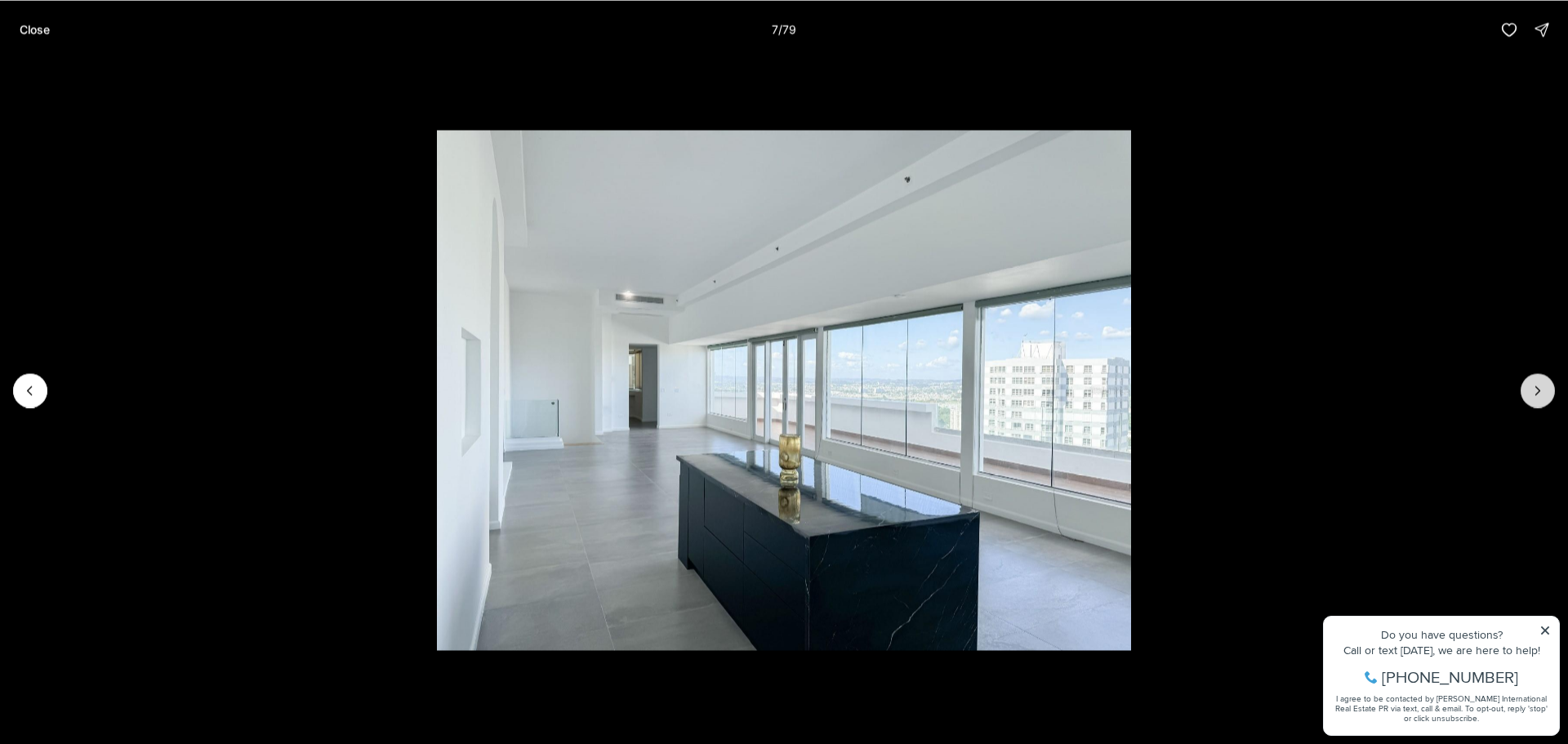
click at [1531, 388] on icon "Next slide" at bounding box center [1538, 390] width 17 height 17
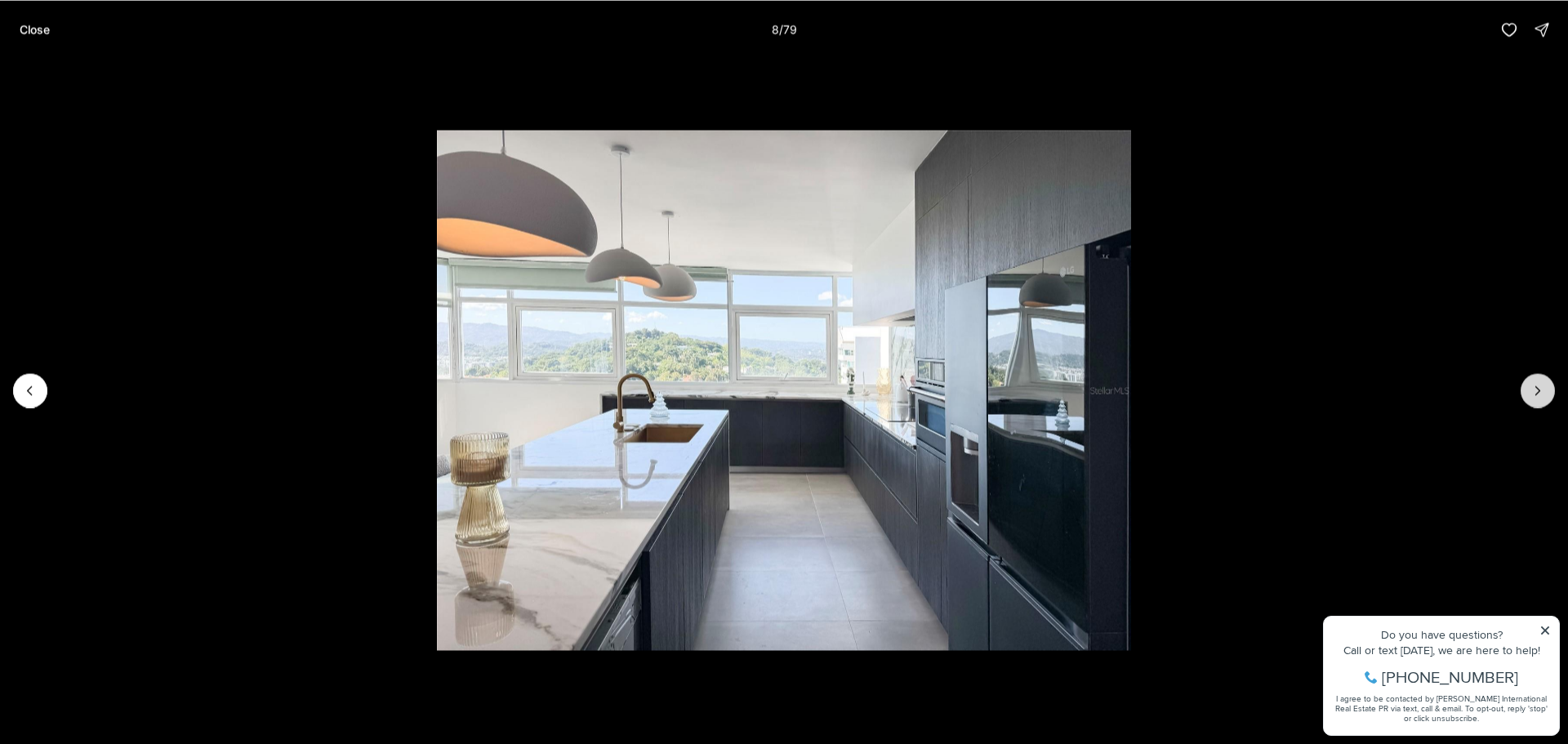
click at [1531, 388] on icon "Next slide" at bounding box center [1538, 390] width 17 height 17
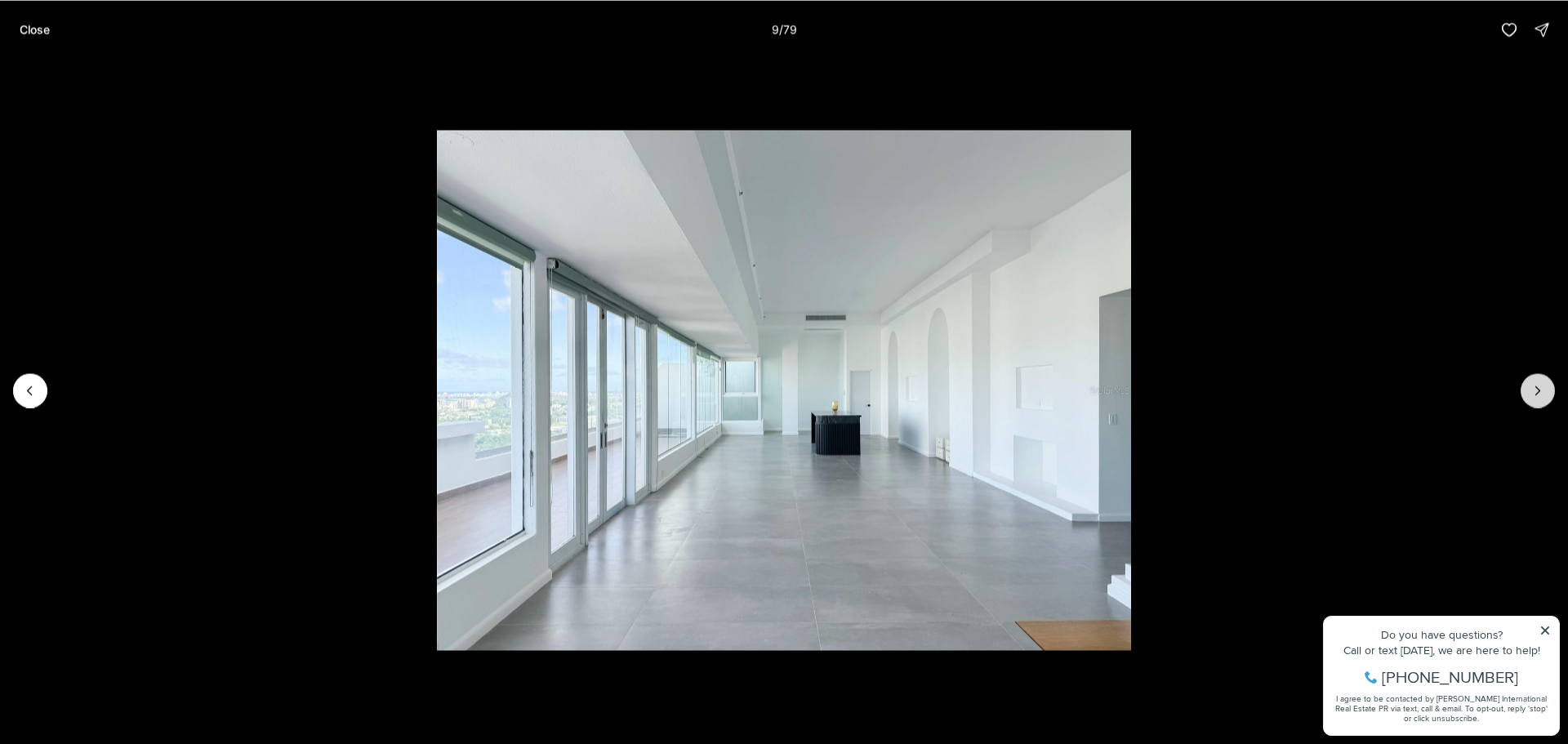
click at [1531, 388] on icon "Next slide" at bounding box center [1538, 390] width 17 height 17
